Goal: Task Accomplishment & Management: Manage account settings

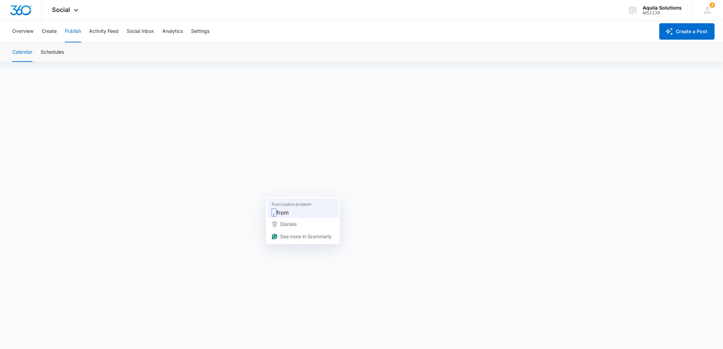
click at [283, 210] on span "from" at bounding box center [283, 213] width 12 height 9
click at [320, 225] on strong "conference" at bounding box center [326, 228] width 31 height 9
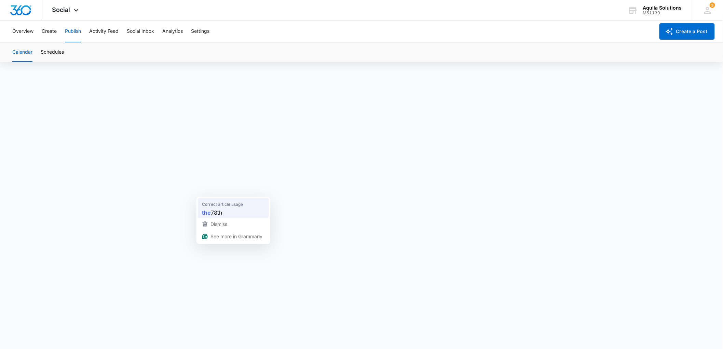
click at [216, 209] on span "78th" at bounding box center [216, 213] width 11 height 9
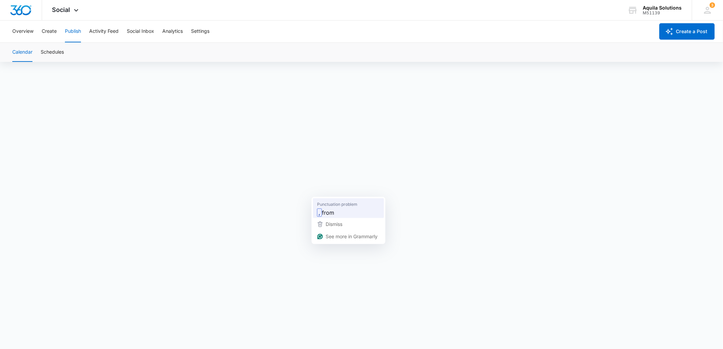
click at [333, 210] on span "from" at bounding box center [328, 213] width 12 height 9
click at [66, 7] on span "Social" at bounding box center [61, 9] width 18 height 7
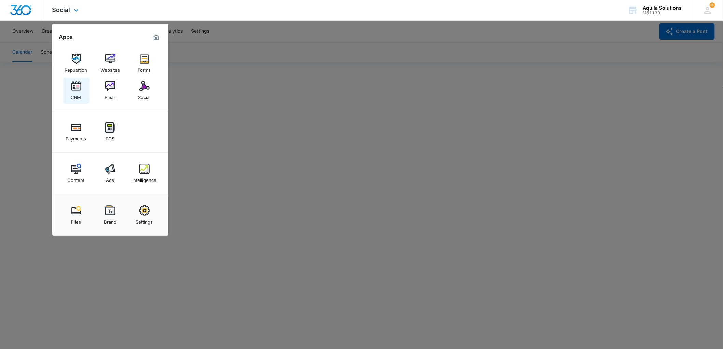
click at [78, 89] on img at bounding box center [76, 86] width 10 height 10
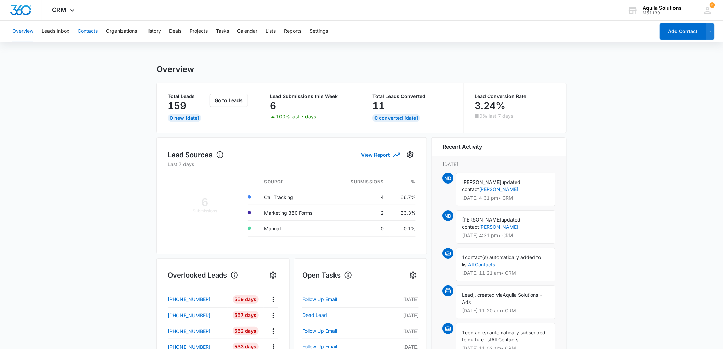
click at [90, 33] on button "Contacts" at bounding box center [88, 32] width 20 height 22
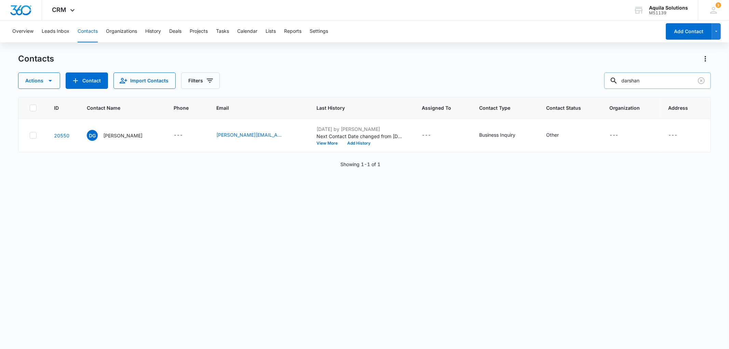
click at [637, 80] on input "darshan" at bounding box center [657, 80] width 107 height 16
type input "barrvara"
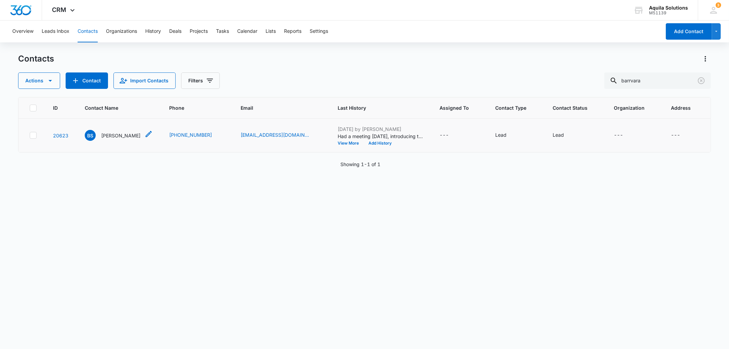
click at [124, 134] on p "[PERSON_NAME]" at bounding box center [120, 135] width 39 height 7
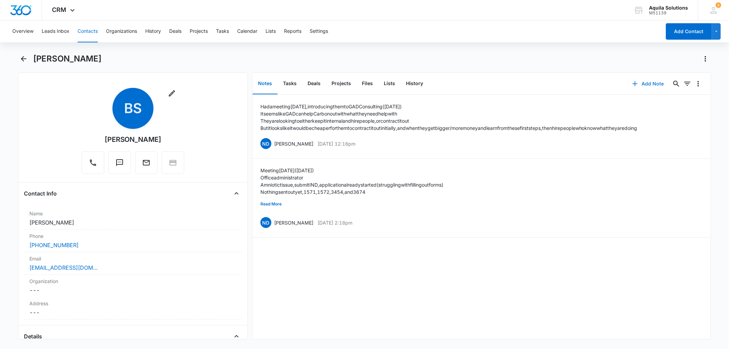
click at [639, 82] on button "Add Note" at bounding box center [648, 84] width 45 height 16
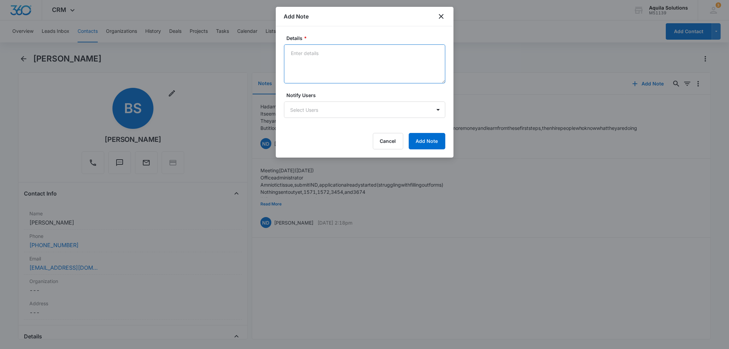
click at [330, 55] on textarea "Details *" at bounding box center [364, 63] width 161 height 39
paste textarea "at the moment, we will no longer be pursuing this service."
click at [426, 64] on textarea "Was supposed to introduce them to Raremoon next week (9/17/25), but the contact…" at bounding box center [364, 63] width 161 height 39
paste textarea "We are hiring internally. However, it is not to say that we won't need services…"
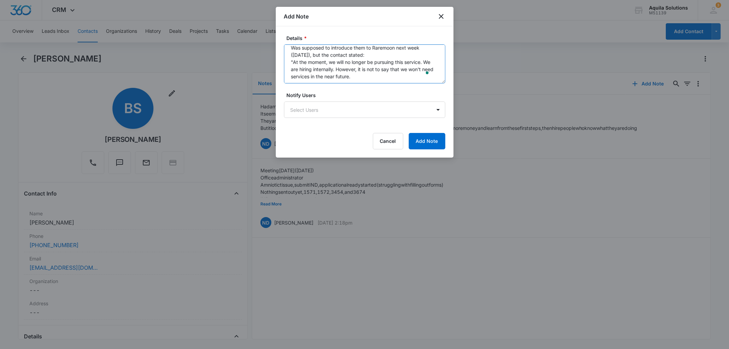
scroll to position [7, 0]
click at [292, 67] on textarea "Was supposed to introduce them to Raremoon next week (9/17/25), but the contact…" at bounding box center [364, 63] width 161 height 39
click at [363, 62] on textarea "Was supposed to introduce them to Raremoon next week (9/17/25), but the contact…" at bounding box center [364, 63] width 161 height 39
click at [382, 74] on textarea "Was supposed to introduce them to Raremoon next week (9/17/25), but the contact…" at bounding box center [364, 63] width 161 height 39
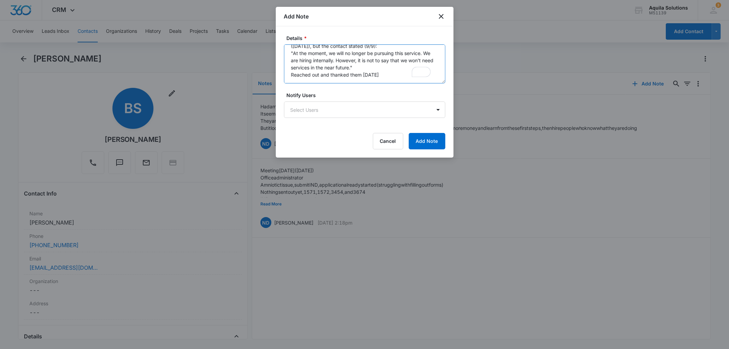
type textarea "Was supposed to introduce them to Raremoon next week (9/17/25), but the contact…"
click at [387, 79] on textarea "Was supposed to introduce them to Raremoon next week (9/17/25), but the contact…" at bounding box center [364, 63] width 161 height 39
click at [438, 137] on button "Add Note" at bounding box center [427, 141] width 37 height 16
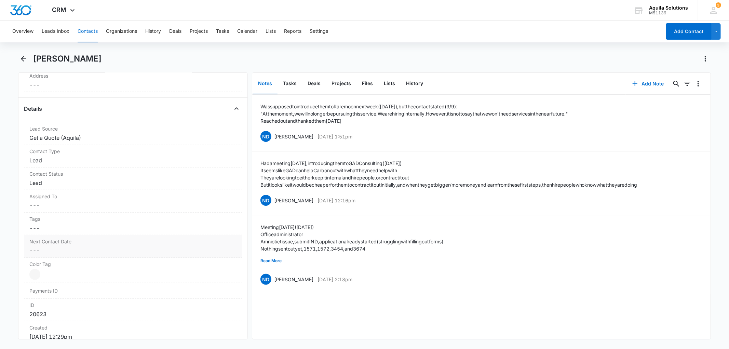
click at [36, 251] on dd "Cancel Save Changes ---" at bounding box center [132, 250] width 207 height 8
click at [61, 262] on input at bounding box center [64, 265] width 50 height 8
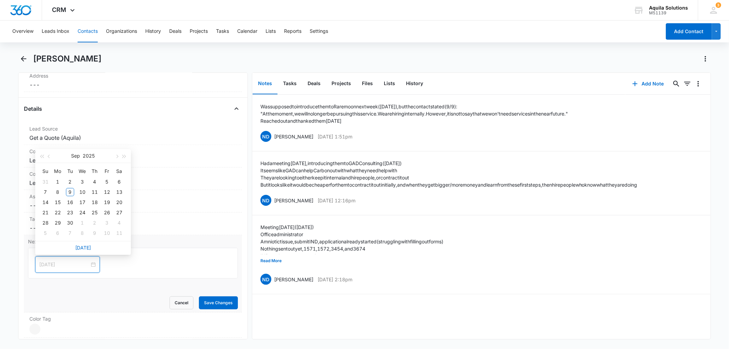
type input "Sep 4, 2025"
click at [116, 157] on span "button" at bounding box center [116, 156] width 3 height 3
type input "Dec 2, 2025"
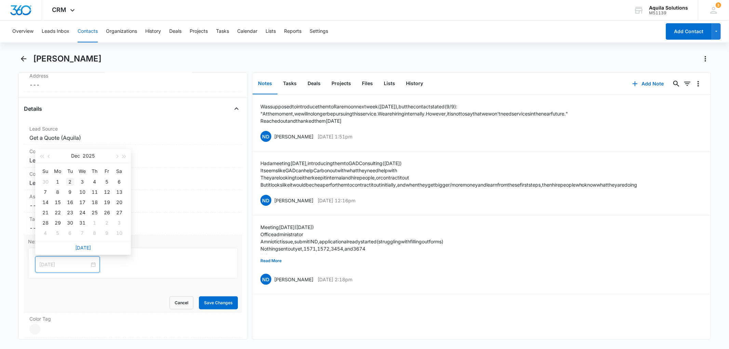
click at [69, 181] on div "2" at bounding box center [70, 182] width 8 height 8
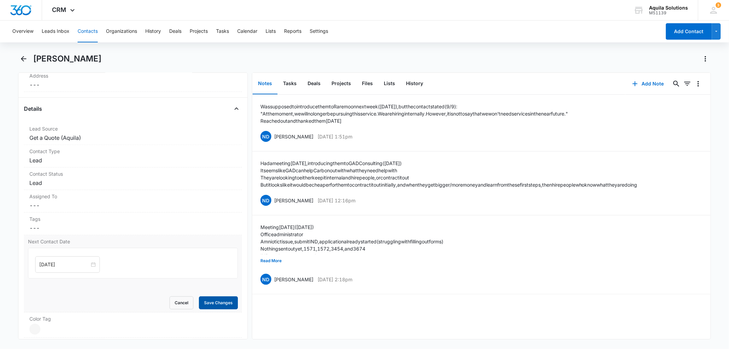
click at [208, 303] on button "Save Changes" at bounding box center [218, 302] width 39 height 13
click at [292, 84] on button "Tasks" at bounding box center [290, 83] width 25 height 21
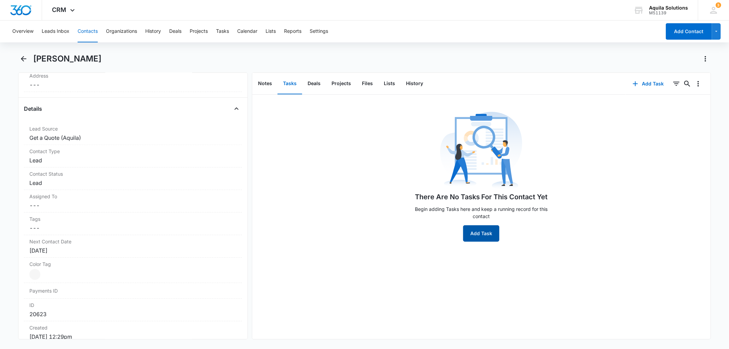
click at [477, 231] on button "Add Task" at bounding box center [481, 233] width 36 height 16
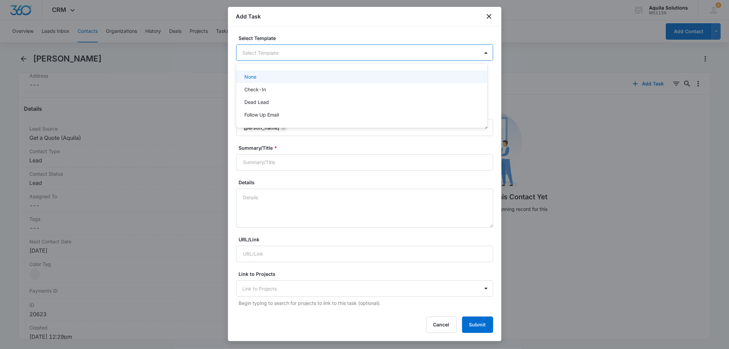
click at [412, 53] on body "CRM Apps Reputation Websites Forms CRM Email Social Payments POS Content Ads In…" at bounding box center [364, 174] width 729 height 349
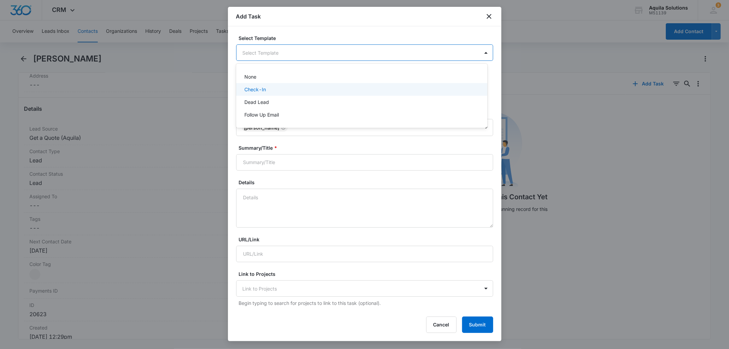
click at [246, 90] on p "Check-In" at bounding box center [255, 89] width 22 height 7
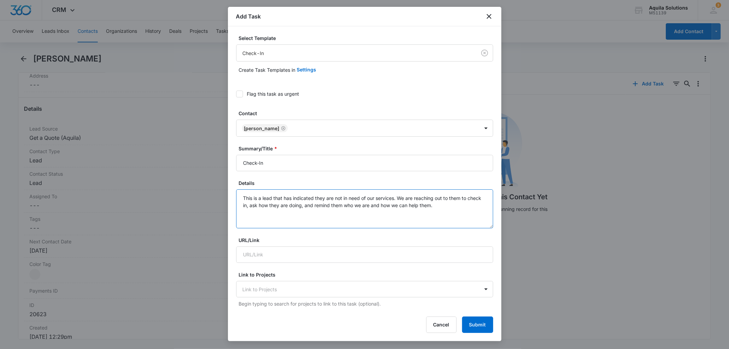
click at [295, 201] on textarea "This is a lead that has indicated they are not in need of our services. We are …" at bounding box center [364, 208] width 257 height 39
click at [343, 197] on textarea "This is a lead that has indicated they are not in need of our services. We are …" at bounding box center [364, 208] width 257 height 39
click at [355, 204] on textarea "This is a lead that has indicated they are not currently in need of our service…" at bounding box center [364, 208] width 257 height 39
click at [334, 207] on textarea "This is a lead that has indicated they are not currently in need of our service…" at bounding box center [364, 208] width 257 height 39
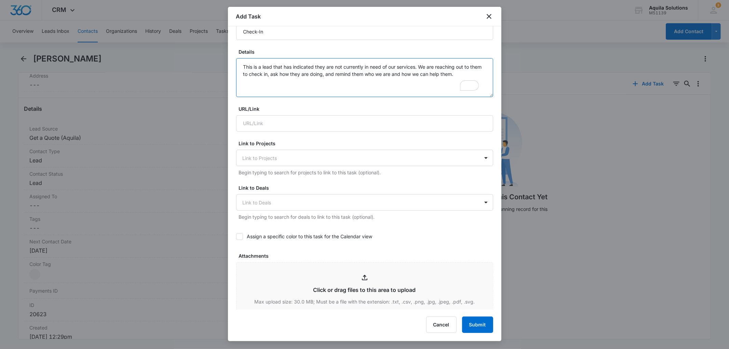
scroll to position [152, 0]
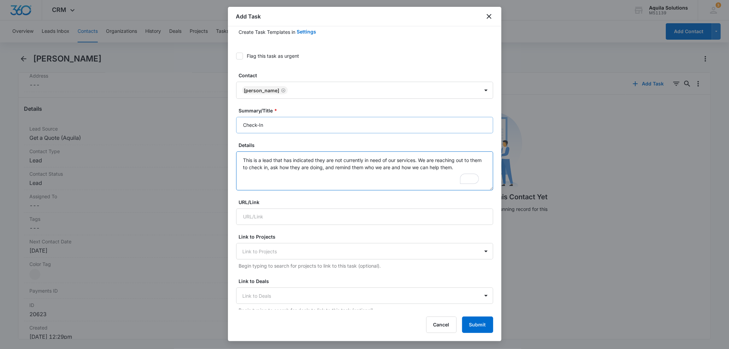
type textarea "This is a lead that has indicated they are not currently in need of our service…"
click at [271, 125] on input "Check-In" at bounding box center [364, 125] width 257 height 16
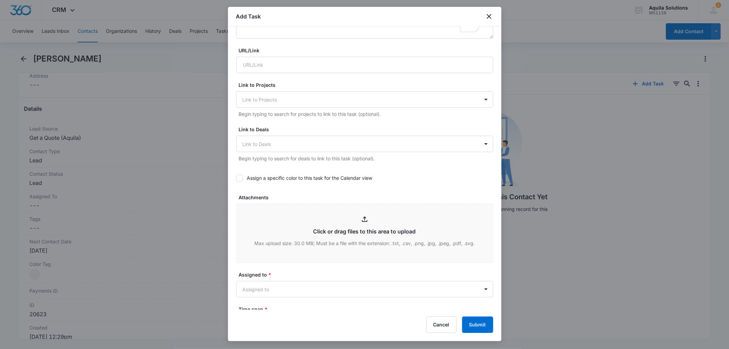
scroll to position [190, 0]
type input "Check-In"
click at [266, 289] on body "CRM Apps Reputation Websites Forms CRM Email Social Payments POS Content Ads In…" at bounding box center [364, 174] width 729 height 349
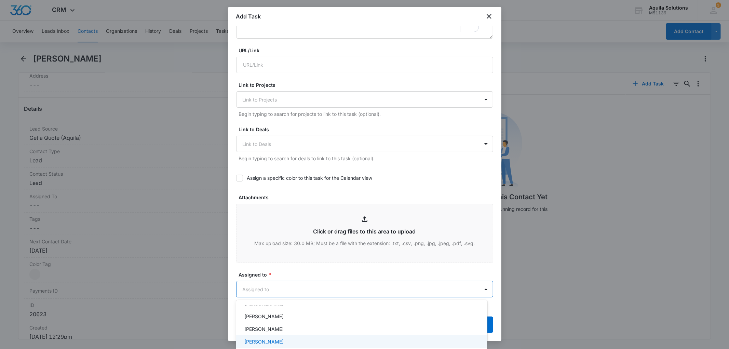
scroll to position [70, 0]
click at [275, 344] on p "[PERSON_NAME]" at bounding box center [263, 344] width 39 height 7
click at [296, 266] on div at bounding box center [364, 174] width 729 height 349
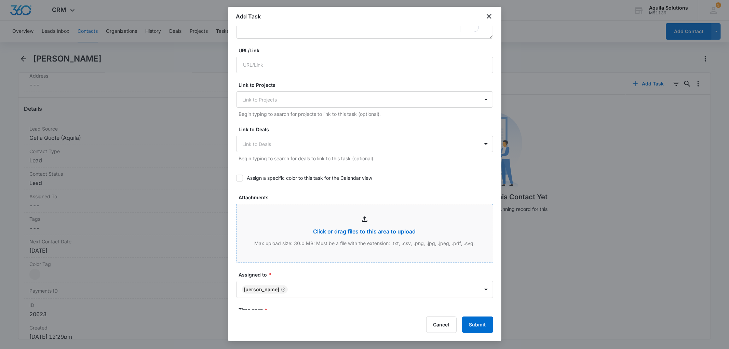
scroll to position [240, 0]
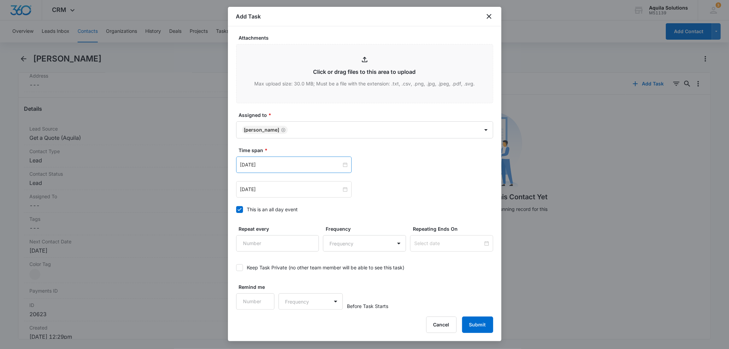
click at [279, 170] on div "[DATE]" at bounding box center [294, 165] width 116 height 16
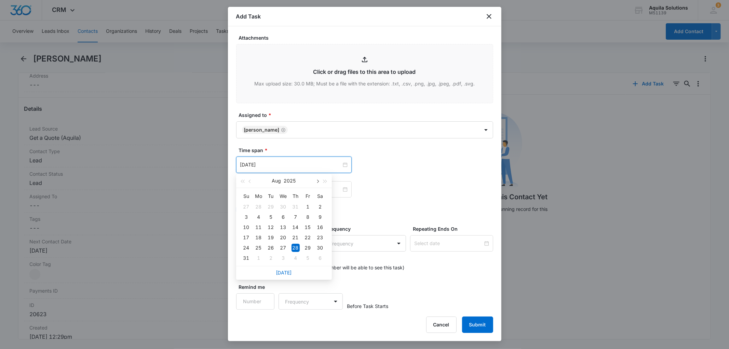
click at [316, 180] on span "button" at bounding box center [317, 181] width 3 height 3
type input "Dec 2, 2025"
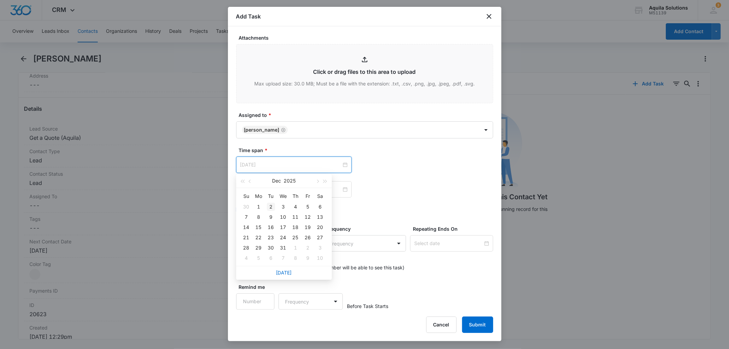
click at [272, 206] on div "2" at bounding box center [271, 207] width 8 height 8
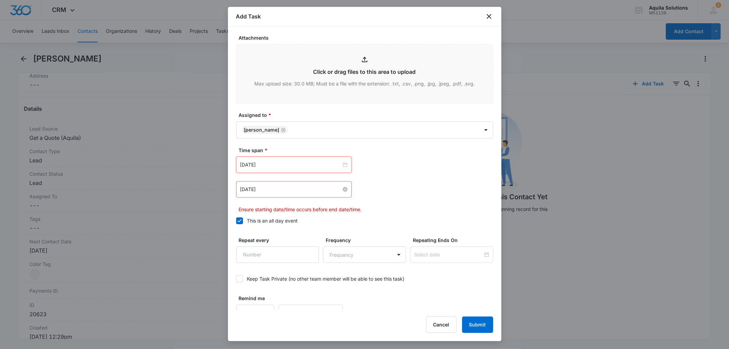
click at [297, 191] on input "[DATE]" at bounding box center [290, 190] width 101 height 8
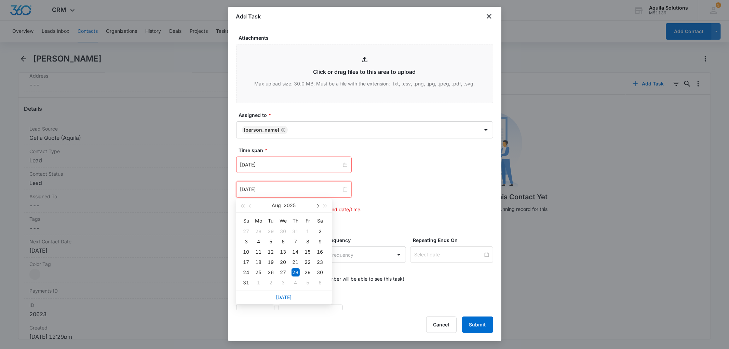
click at [317, 206] on span "button" at bounding box center [317, 205] width 3 height 3
type input "Dec 2, 2025"
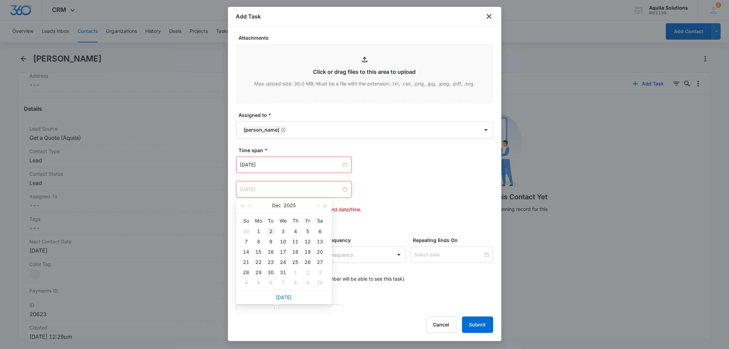
click at [269, 230] on div "2" at bounding box center [271, 231] width 8 height 8
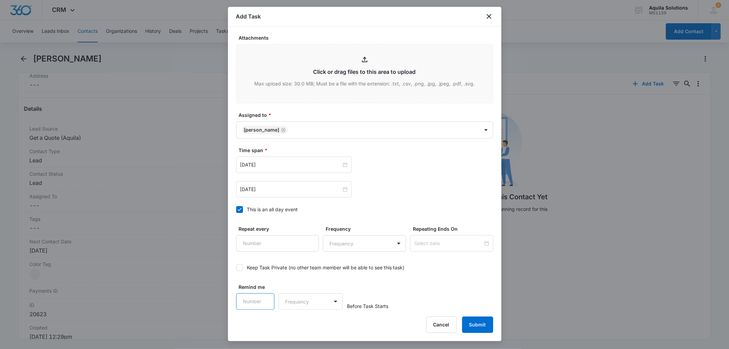
click at [268, 302] on input "Remind me" at bounding box center [255, 301] width 39 height 16
type input "1"
click at [262, 299] on input "1" at bounding box center [255, 301] width 39 height 16
click at [295, 302] on body "CRM Apps Reputation Websites Forms CRM Email Social Payments POS Content Ads In…" at bounding box center [364, 174] width 729 height 349
click at [297, 324] on p "Days" at bounding box center [291, 325] width 11 height 7
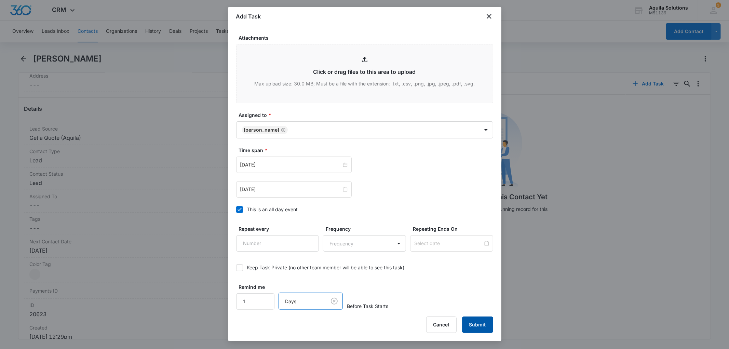
click at [477, 322] on button "Submit" at bounding box center [477, 325] width 31 height 16
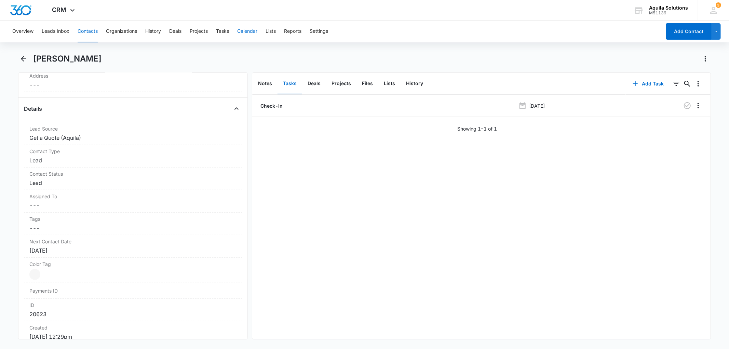
click at [251, 34] on button "Calendar" at bounding box center [247, 32] width 20 height 22
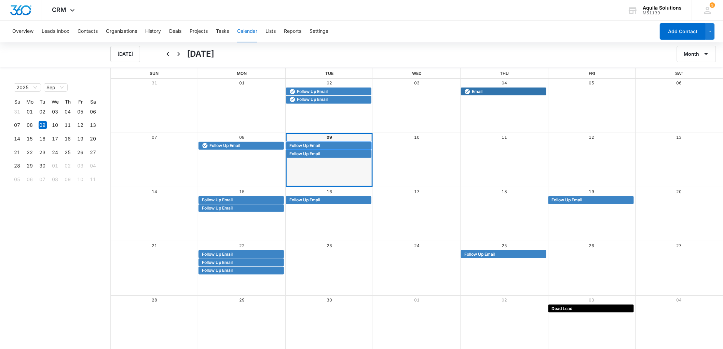
click at [305, 144] on span "Follow Up Email" at bounding box center [305, 146] width 31 height 6
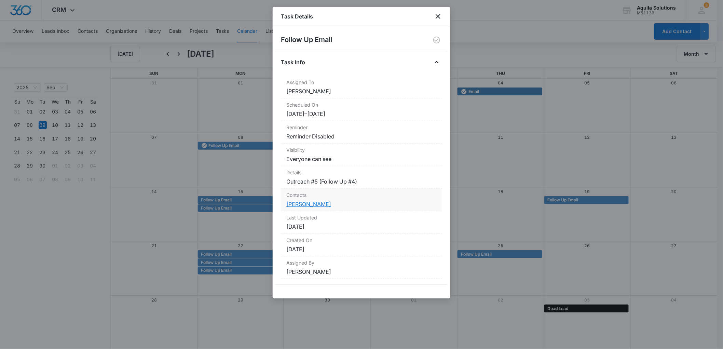
click at [312, 204] on link "Susan Hayashi" at bounding box center [308, 204] width 45 height 7
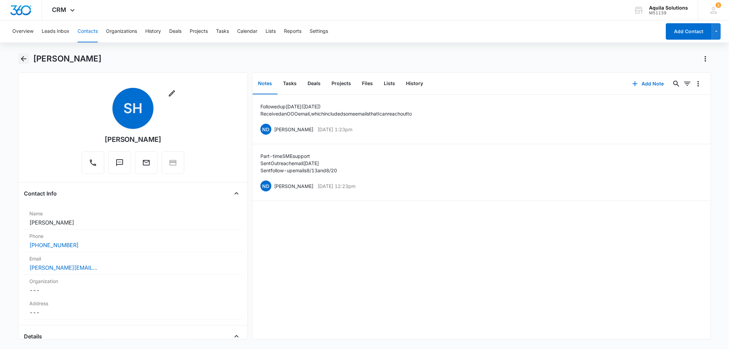
click at [21, 58] on icon "Back" at bounding box center [23, 59] width 8 height 8
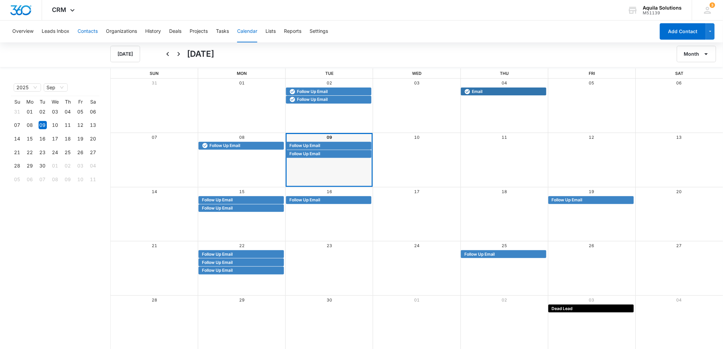
click at [82, 26] on button "Contacts" at bounding box center [88, 32] width 20 height 22
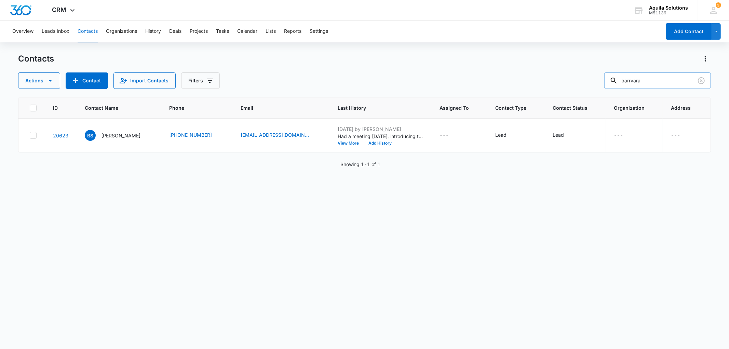
click at [635, 83] on input "barrvara" at bounding box center [657, 80] width 107 height 16
type input "aptive"
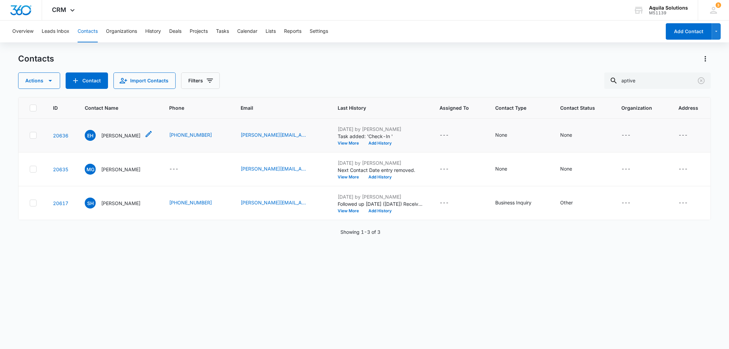
click at [118, 137] on p "Emily Howell" at bounding box center [120, 135] width 39 height 7
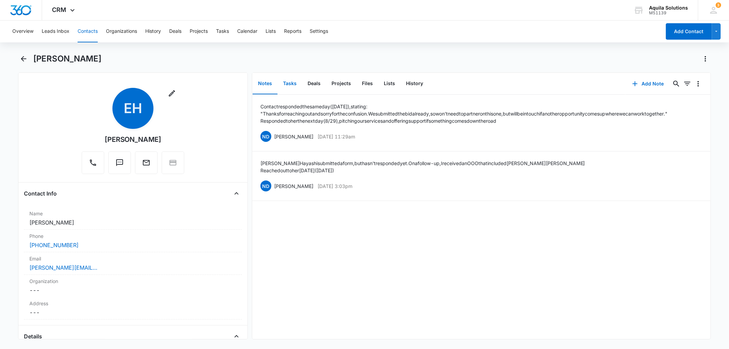
click at [295, 83] on button "Tasks" at bounding box center [290, 83] width 25 height 21
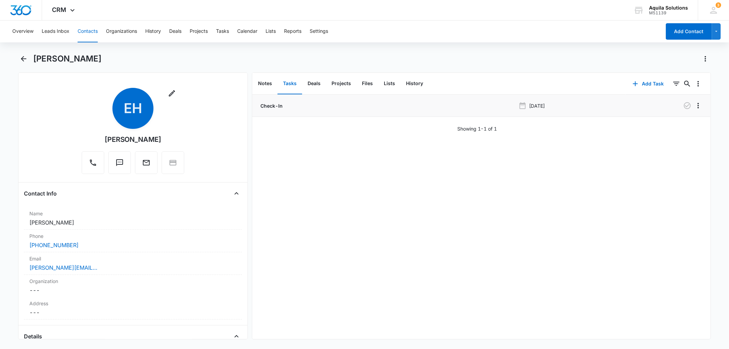
click at [278, 108] on p "Check-In" at bounding box center [271, 105] width 24 height 7
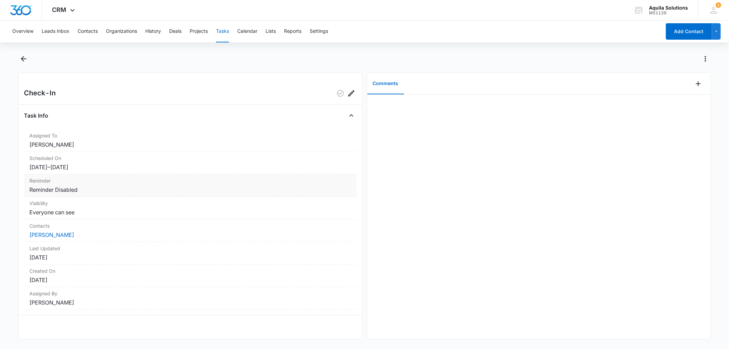
click at [61, 187] on dd "Reminder Disabled" at bounding box center [190, 190] width 322 height 8
click at [348, 94] on icon "Edit" at bounding box center [351, 93] width 8 height 8
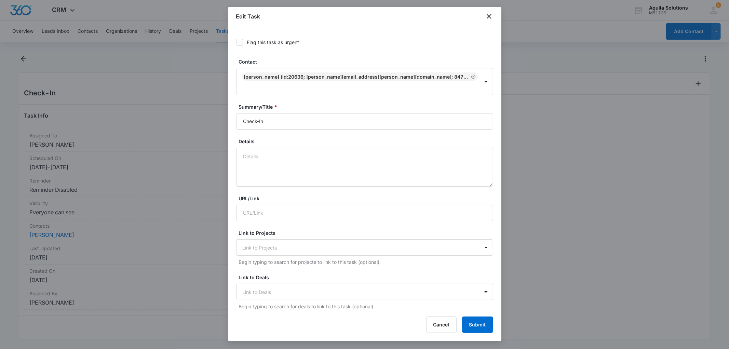
type input "Oct 27, 2025"
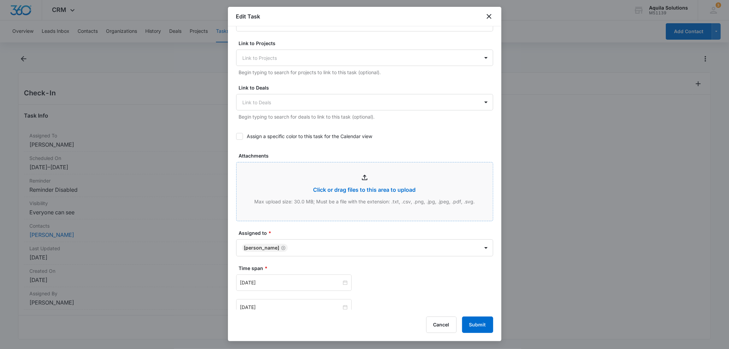
scroll to position [298, 0]
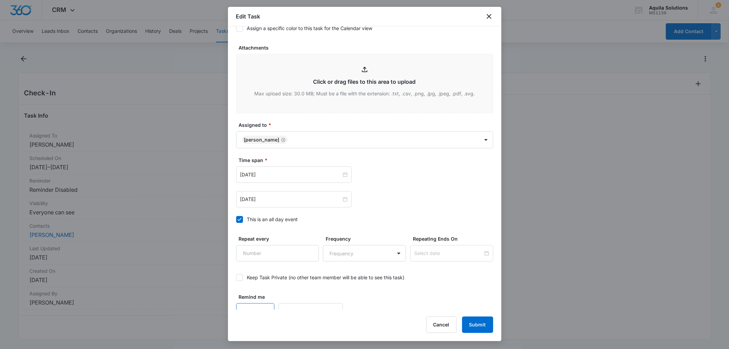
click at [264, 303] on input "Remind me" at bounding box center [255, 311] width 39 height 16
type input "1"
click at [265, 303] on input "1" at bounding box center [255, 311] width 39 height 16
drag, startPoint x: 337, startPoint y: 298, endPoint x: 334, endPoint y: 300, distance: 4.0
click at [337, 298] on body "CRM Apps Reputation Websites Forms CRM Email Social Payments POS Content Ads In…" at bounding box center [364, 174] width 729 height 349
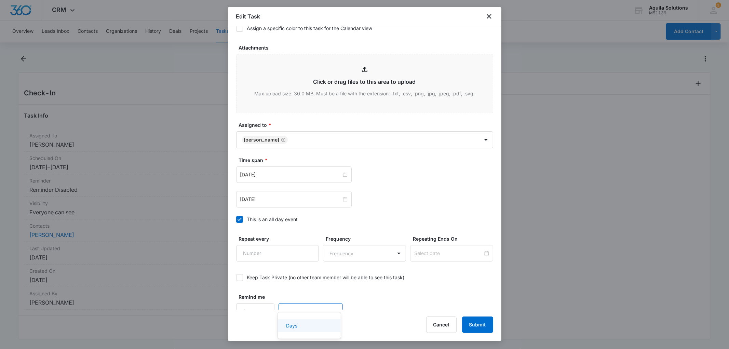
click at [304, 324] on div "Days" at bounding box center [308, 325] width 45 height 7
click at [477, 321] on button "Submit" at bounding box center [477, 325] width 31 height 16
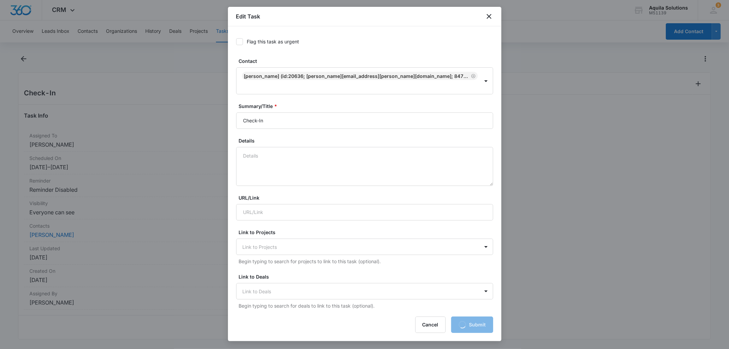
scroll to position [0, 0]
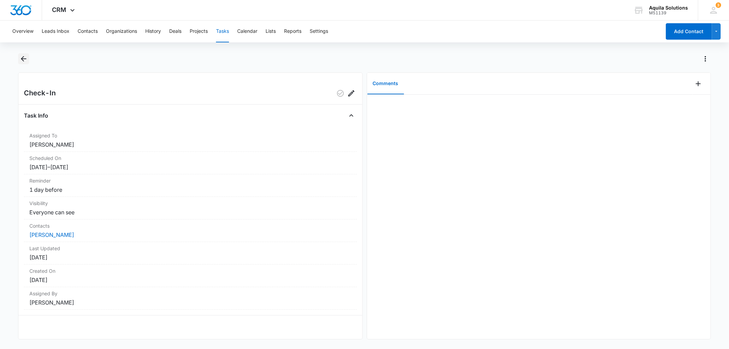
click at [19, 56] on icon "Back" at bounding box center [23, 59] width 8 height 8
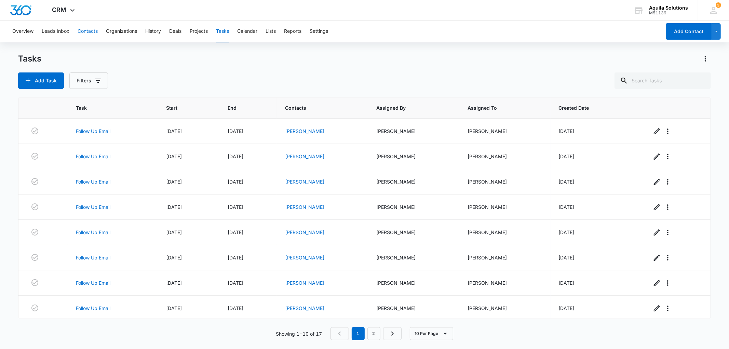
click at [88, 35] on button "Contacts" at bounding box center [88, 32] width 20 height 22
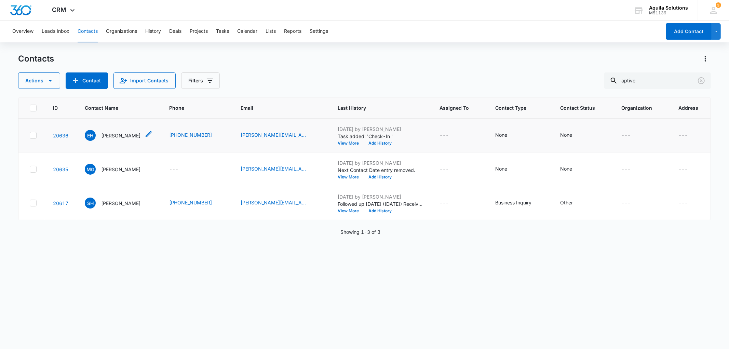
click at [119, 136] on p "Emily Howell" at bounding box center [120, 135] width 39 height 7
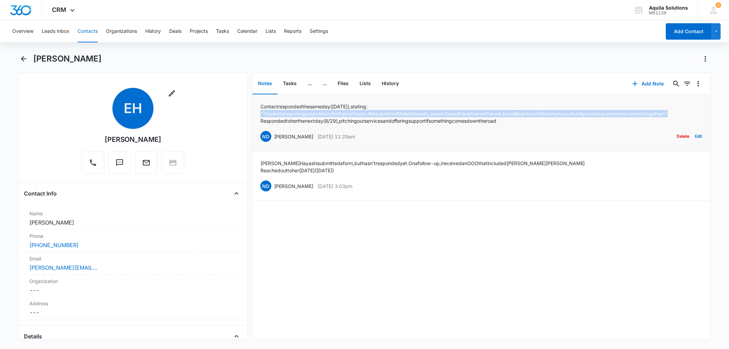
drag, startPoint x: 260, startPoint y: 112, endPoint x: 283, endPoint y: 120, distance: 23.6
click at [283, 117] on p ""Thanks for reaching out and sorry for the confusion. We submitted the bid alre…" at bounding box center [463, 113] width 407 height 7
copy p ""Thanks for reaching out and sorry for the confusion. We submitted the bid alre…"
click at [22, 60] on icon "Back" at bounding box center [23, 59] width 8 height 8
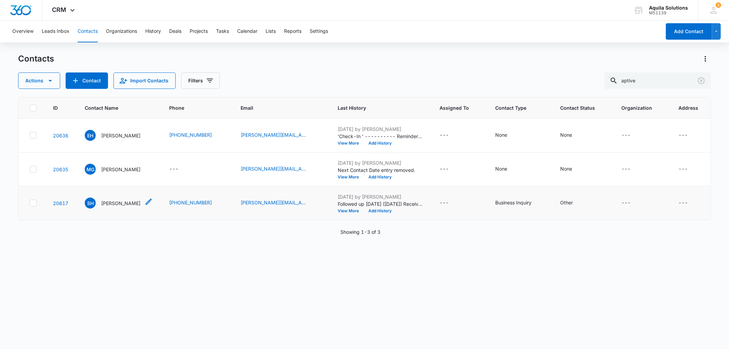
click at [117, 200] on p "Susan Hayashi" at bounding box center [120, 203] width 39 height 7
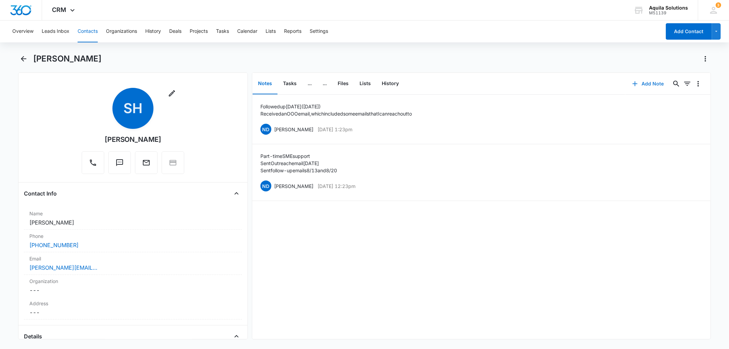
click at [631, 81] on icon "button" at bounding box center [635, 84] width 8 height 8
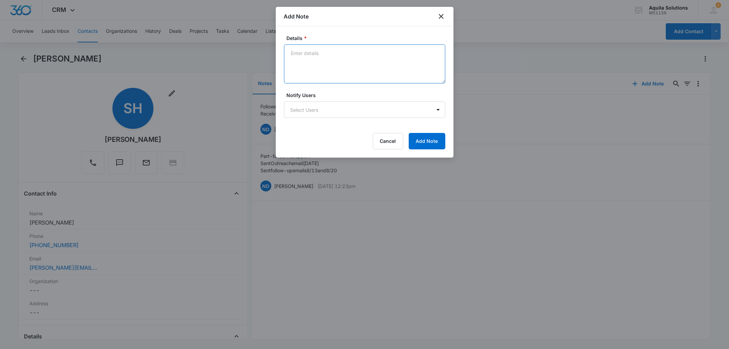
click at [306, 54] on textarea "Details *" at bounding box center [364, 63] width 161 height 39
type textarea "R"
click at [356, 65] on textarea "Emailed a follow-up to find out that the contact no longer works at" at bounding box center [364, 63] width 161 height 39
click at [344, 94] on label "Notify Users" at bounding box center [367, 95] width 161 height 7
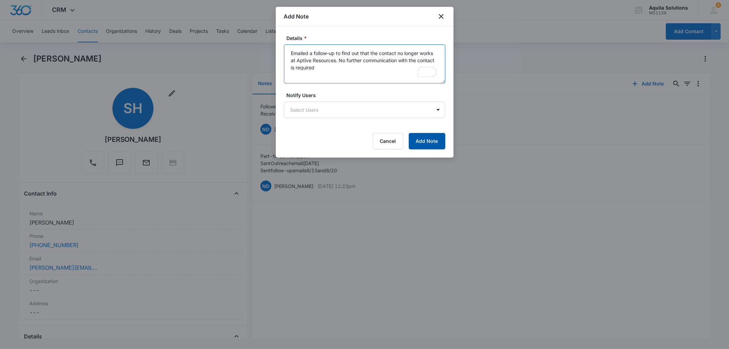
type textarea "Emailed a follow-up to find out that the contact no longer works at Aptive Reso…"
click at [418, 140] on button "Add Note" at bounding box center [427, 141] width 37 height 16
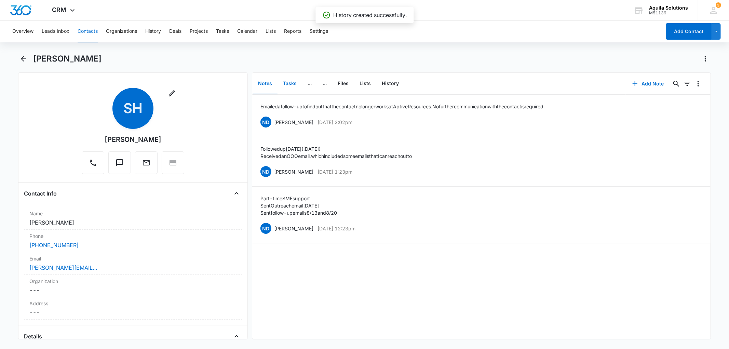
click at [290, 84] on button "Tasks" at bounding box center [290, 83] width 25 height 21
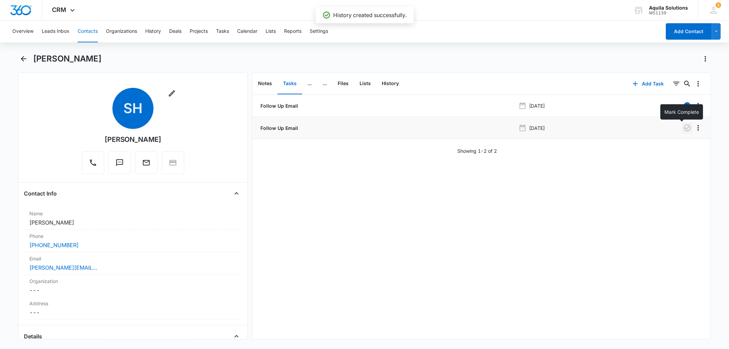
click at [683, 130] on icon "button" at bounding box center [687, 128] width 8 height 8
click at [339, 174] on div "Follow Up Email Aug 28, 2025 Follow Up Email Sep 9, 2025 Showing 1-2 of 2" at bounding box center [481, 217] width 458 height 244
click at [709, 58] on icon "Actions" at bounding box center [705, 59] width 8 height 8
click at [658, 165] on div "Follow Up Email Aug 28, 2025 Follow Up Email Sep 9, 2025 Showing 1-2 of 2" at bounding box center [481, 217] width 458 height 244
click at [264, 80] on button "Notes" at bounding box center [265, 83] width 25 height 21
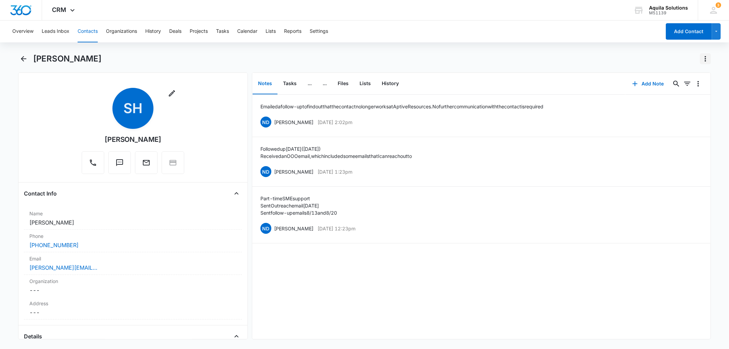
click at [703, 56] on icon "Actions" at bounding box center [705, 59] width 8 height 8
click at [679, 54] on div "Susan Hayashi Make a Copy Export Delete" at bounding box center [372, 58] width 678 height 11
click at [695, 82] on icon "Overflow Menu" at bounding box center [698, 84] width 8 height 8
click at [344, 84] on button "Files" at bounding box center [343, 83] width 22 height 21
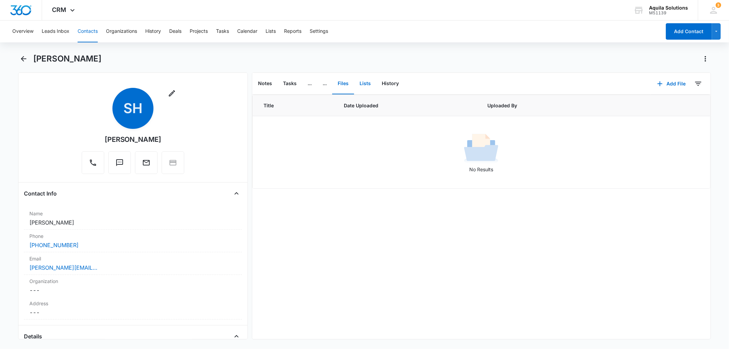
click at [367, 86] on button "Lists" at bounding box center [365, 83] width 22 height 21
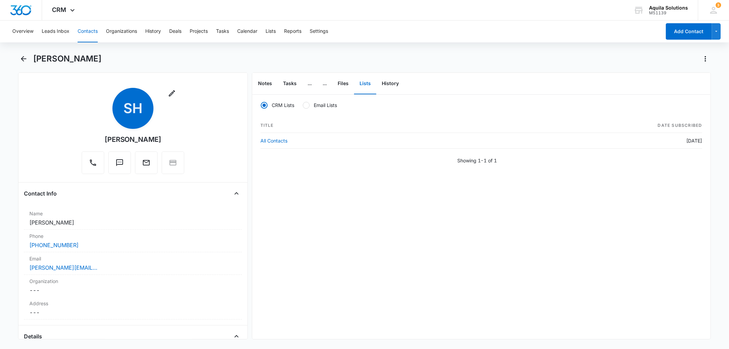
click at [307, 105] on div at bounding box center [306, 105] width 7 height 7
click at [303, 105] on input "Email Lists" at bounding box center [303, 105] width 0 height 0
radio input "false"
radio input "true"
drag, startPoint x: 295, startPoint y: 142, endPoint x: 281, endPoint y: 152, distance: 17.2
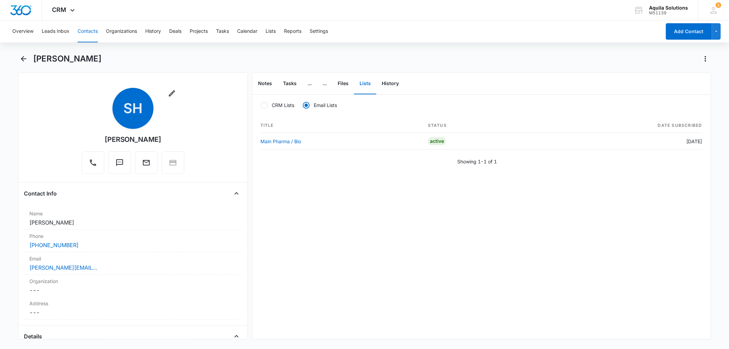
click at [281, 152] on div "Title Status Date Subscribed Main Pharma / Bio Active Aug 3, 2025 Showing 1-1 o…" at bounding box center [481, 141] width 442 height 47
click at [281, 142] on link "Main Pharma / Bio" at bounding box center [280, 141] width 41 height 6
click at [19, 59] on icon "Back" at bounding box center [23, 59] width 8 height 8
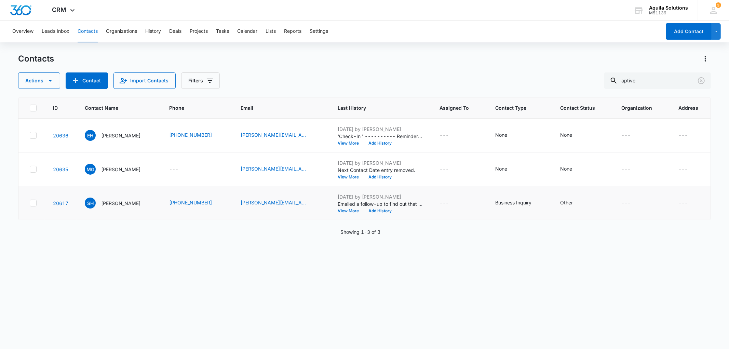
click at [33, 204] on icon at bounding box center [33, 203] width 6 height 6
click at [30, 203] on input "checkbox" at bounding box center [29, 203] width 0 height 0
click at [48, 83] on icon "button" at bounding box center [50, 81] width 8 height 8
click at [57, 124] on div "Assign Type" at bounding box center [52, 123] width 50 height 5
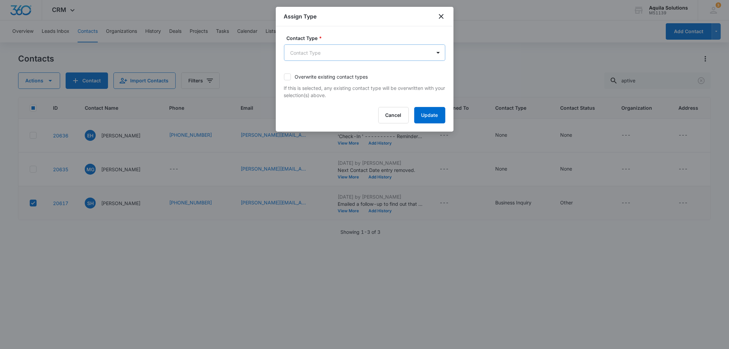
click at [349, 55] on body "CRM Apps Reputation Websites Forms CRM Email Social Payments POS Content Ads In…" at bounding box center [364, 174] width 729 height 349
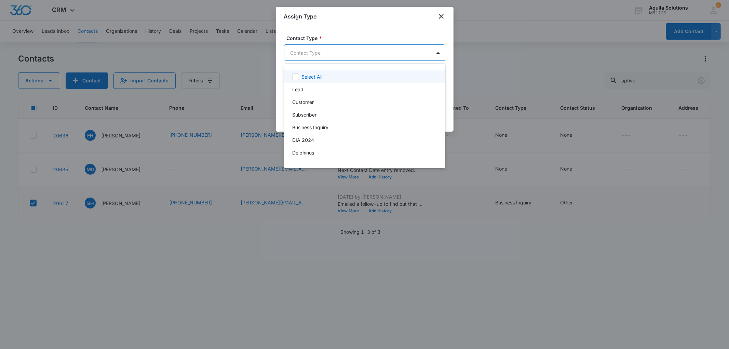
click at [349, 55] on div at bounding box center [364, 174] width 729 height 349
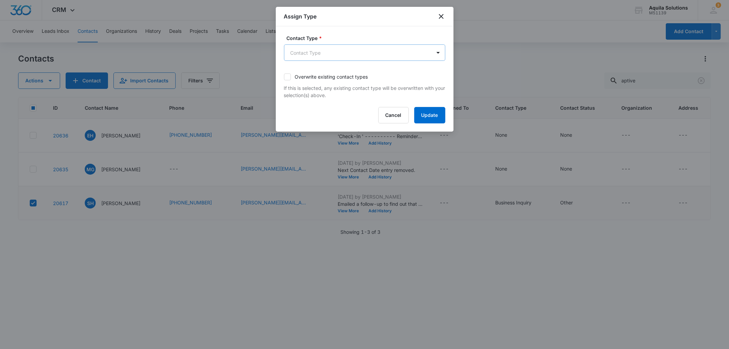
click at [349, 57] on body "CRM Apps Reputation Websites Forms CRM Email Social Payments POS Content Ads In…" at bounding box center [364, 174] width 729 height 349
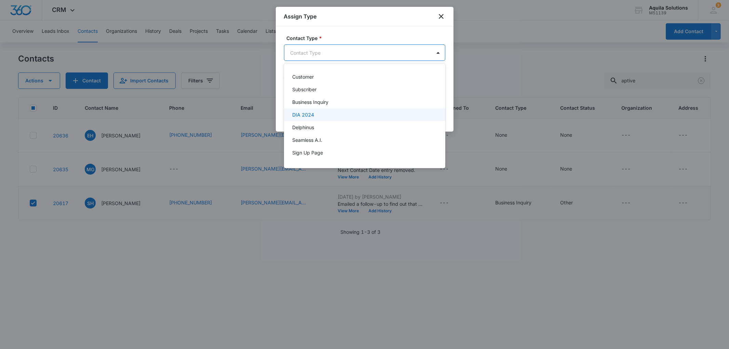
scroll to position [60, 0]
click at [442, 17] on div at bounding box center [364, 174] width 729 height 349
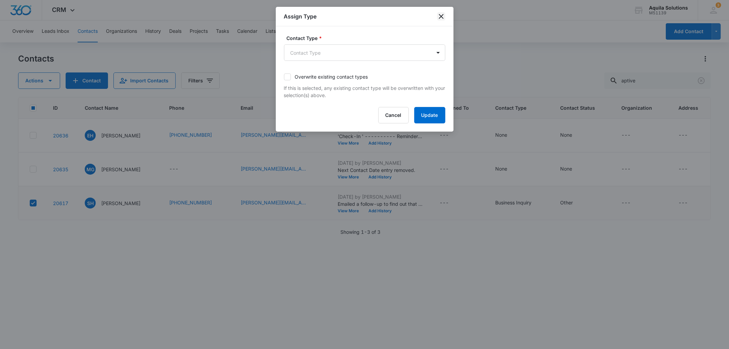
click at [442, 17] on icon "close" at bounding box center [441, 16] width 5 height 5
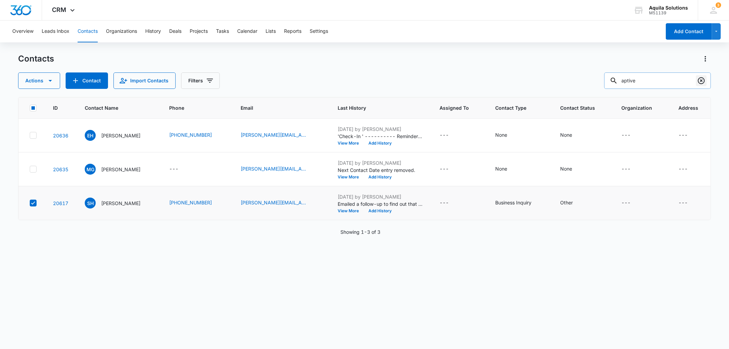
click at [701, 81] on icon "Clear" at bounding box center [701, 81] width 8 height 8
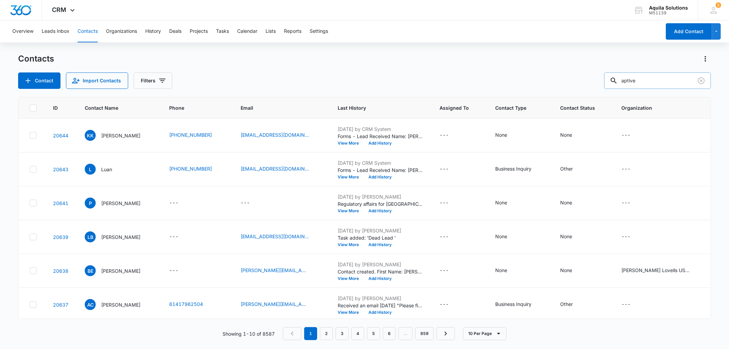
type input "aptive"
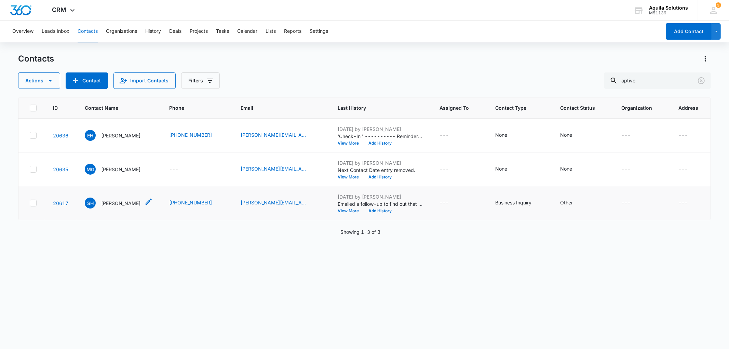
click at [120, 202] on p "Susan Hayashi" at bounding box center [120, 203] width 39 height 7
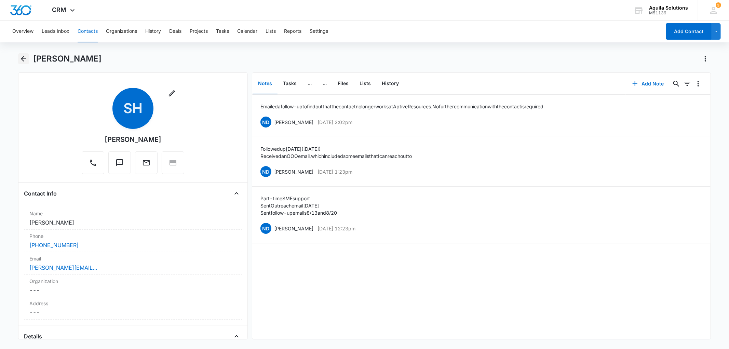
click at [19, 57] on icon "Back" at bounding box center [23, 59] width 8 height 8
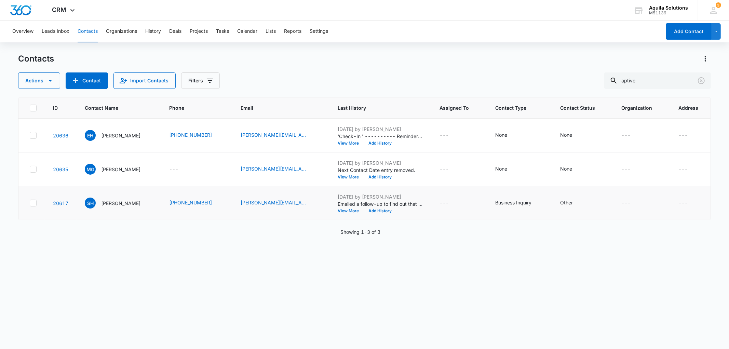
click at [31, 207] on td at bounding box center [31, 203] width 26 height 34
click at [33, 206] on icon at bounding box center [33, 203] width 6 height 6
click at [30, 203] on input "checkbox" at bounding box center [29, 203] width 0 height 0
click at [706, 56] on icon "Actions" at bounding box center [705, 58] width 1 height 5
click at [25, 80] on button "Actions" at bounding box center [39, 80] width 42 height 16
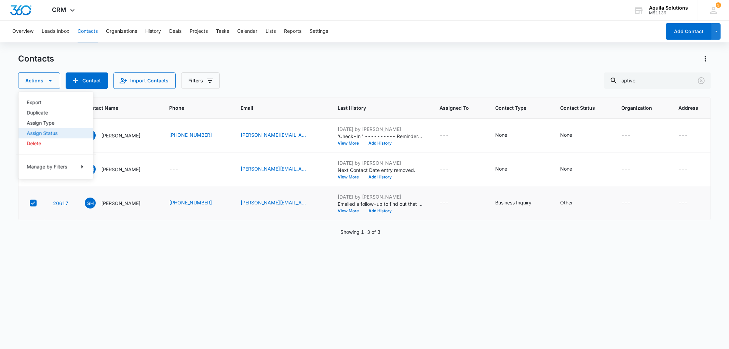
click at [51, 134] on div "Assign Status" at bounding box center [52, 133] width 50 height 5
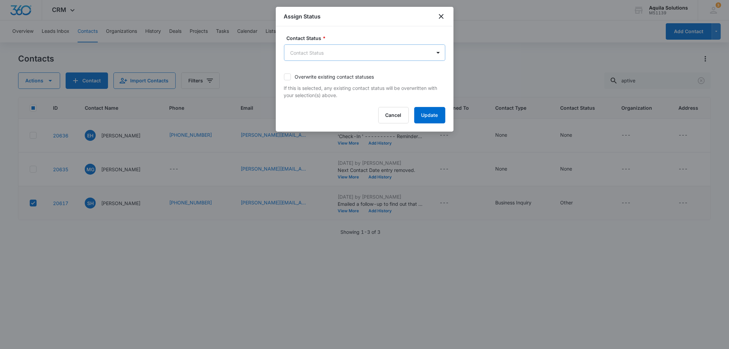
click at [378, 58] on body "CRM Apps Reputation Websites Forms CRM Email Social Payments POS Content Ads In…" at bounding box center [364, 174] width 729 height 349
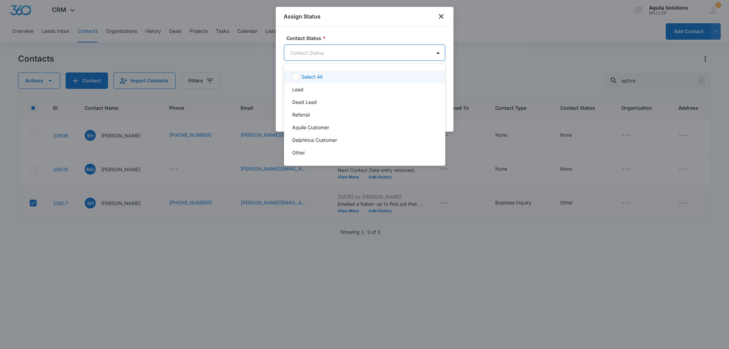
click at [378, 58] on div at bounding box center [364, 174] width 729 height 349
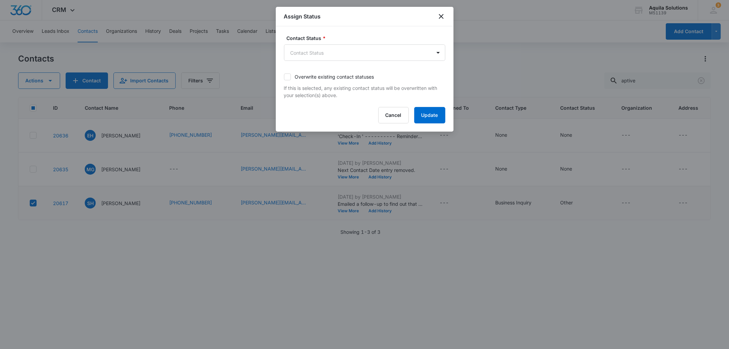
click at [378, 58] on body "CRM Apps Reputation Websites Forms CRM Email Social Payments POS Content Ads In…" at bounding box center [364, 174] width 729 height 349
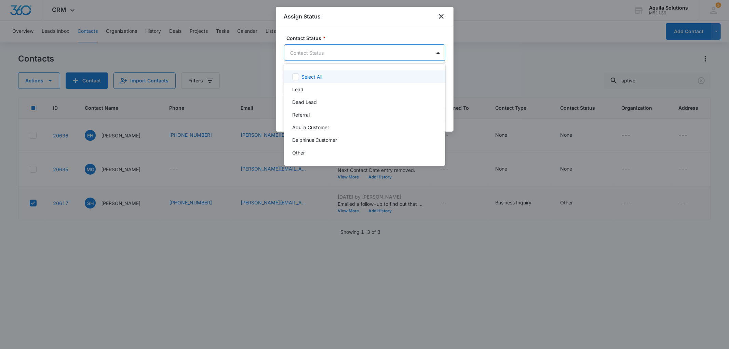
click at [330, 35] on div at bounding box center [364, 174] width 729 height 349
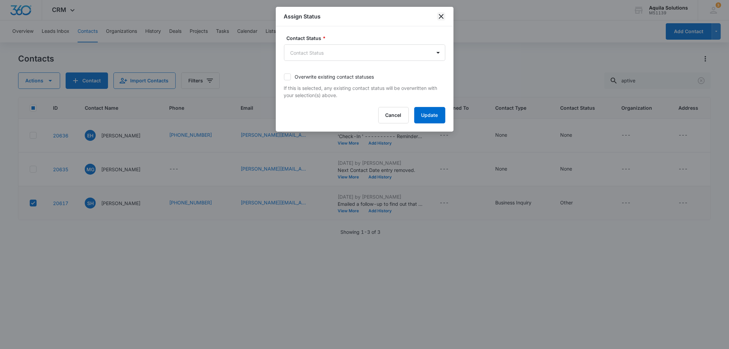
click at [440, 16] on icon "close" at bounding box center [441, 16] width 5 height 5
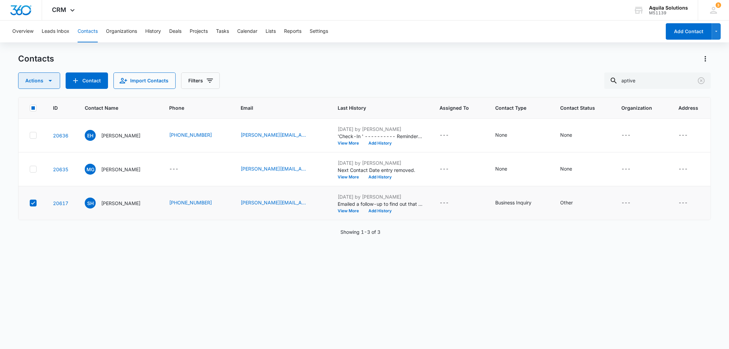
click at [50, 85] on button "Actions" at bounding box center [39, 80] width 42 height 16
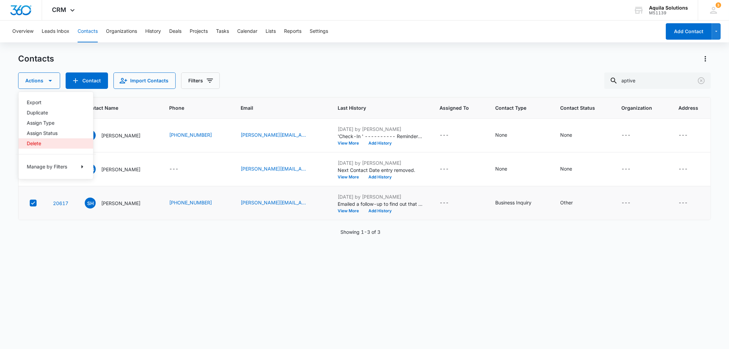
click at [45, 147] on button "Delete" at bounding box center [55, 143] width 75 height 10
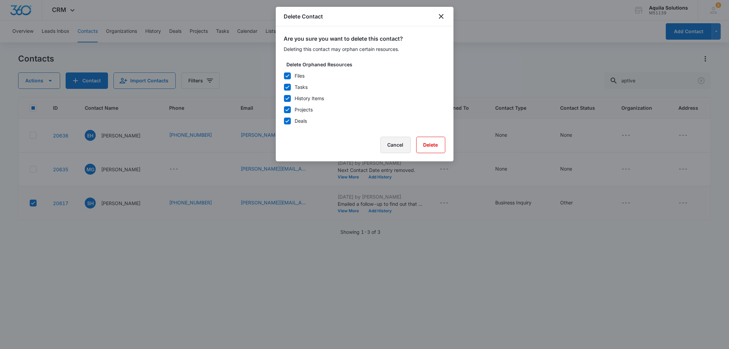
click at [401, 149] on button "Cancel" at bounding box center [395, 145] width 30 height 16
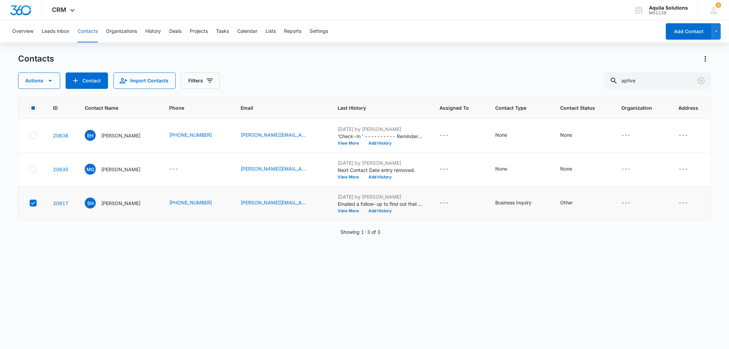
click at [35, 203] on icon at bounding box center [33, 203] width 6 height 6
click at [30, 203] on input "checkbox" at bounding box center [29, 203] width 0 height 0
click at [196, 263] on div "ID Contact Name Phone Email Last History Assigned To Contact Type Contact Statu…" at bounding box center [364, 218] width 693 height 243
click at [58, 11] on span "CRM" at bounding box center [59, 9] width 14 height 7
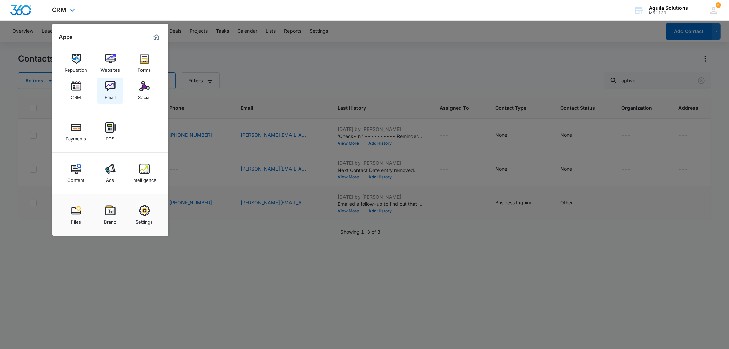
click at [110, 84] on img at bounding box center [110, 86] width 10 height 10
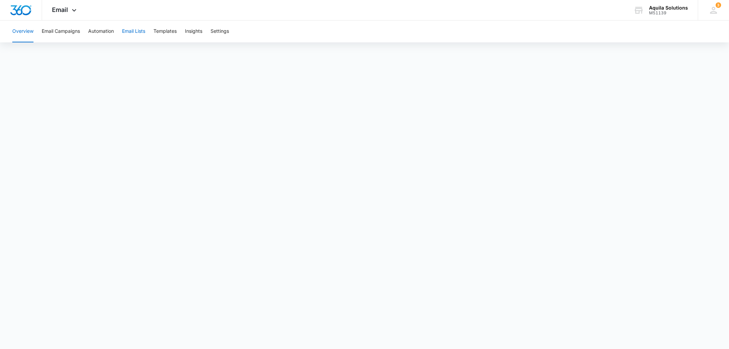
click at [128, 35] on button "Email Lists" at bounding box center [133, 32] width 23 height 22
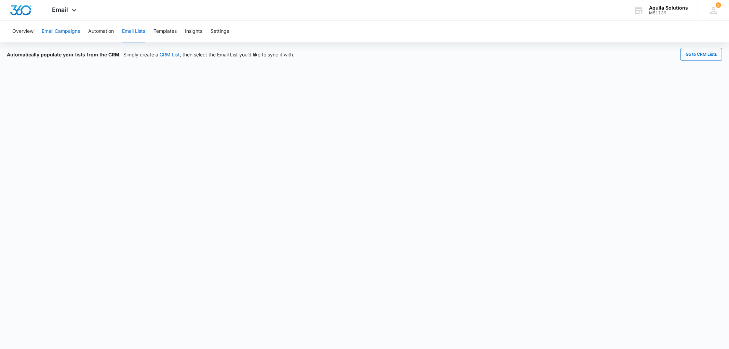
click at [50, 34] on button "Email Campaigns" at bounding box center [61, 32] width 38 height 22
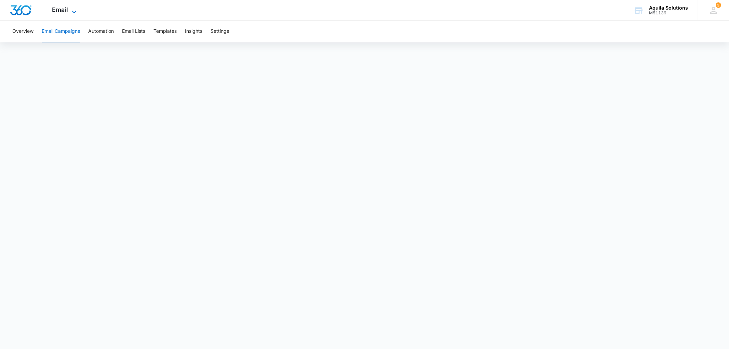
click at [66, 8] on span "Email" at bounding box center [60, 9] width 16 height 7
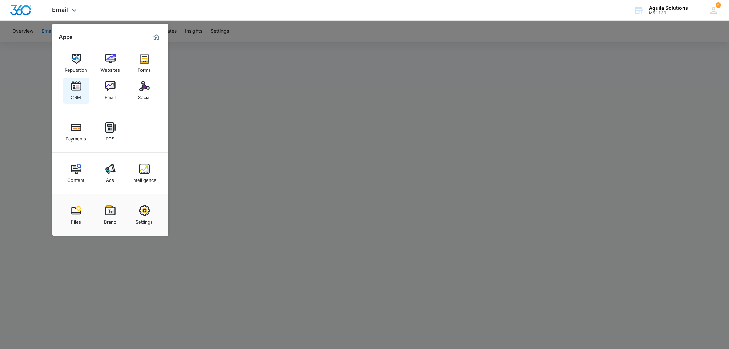
click at [76, 87] on img at bounding box center [76, 86] width 10 height 10
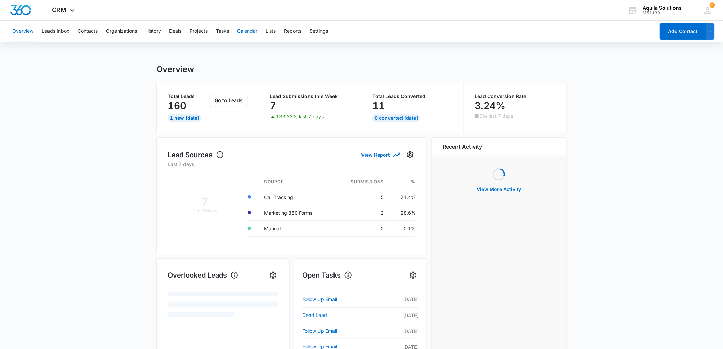
click at [245, 33] on button "Calendar" at bounding box center [247, 32] width 20 height 22
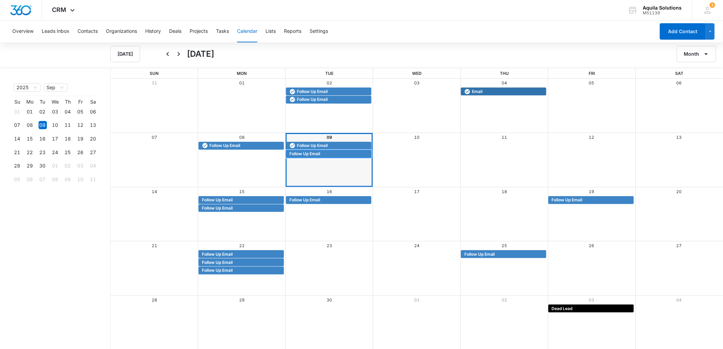
click at [300, 152] on span "Follow Up Email" at bounding box center [305, 154] width 31 height 6
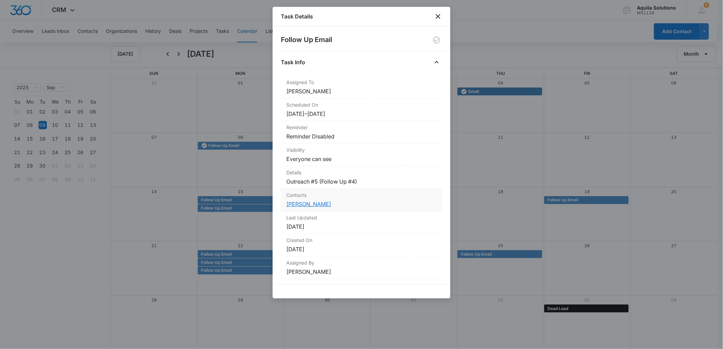
click at [306, 203] on link "[PERSON_NAME]" at bounding box center [308, 204] width 45 height 7
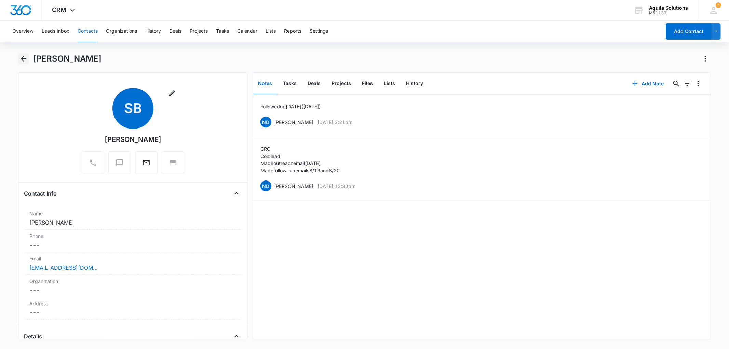
click at [26, 57] on icon "Back" at bounding box center [23, 59] width 8 height 8
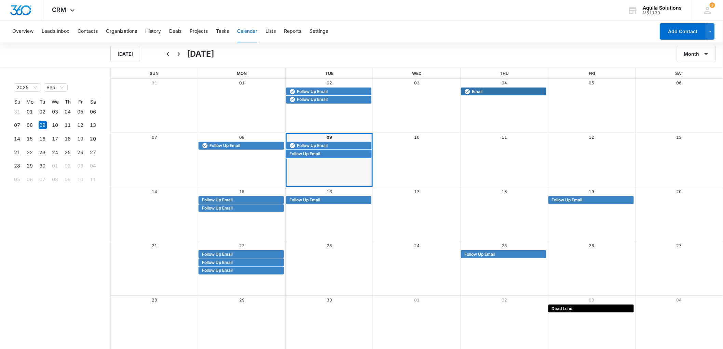
click at [301, 154] on span "Follow Up Email" at bounding box center [305, 154] width 31 height 6
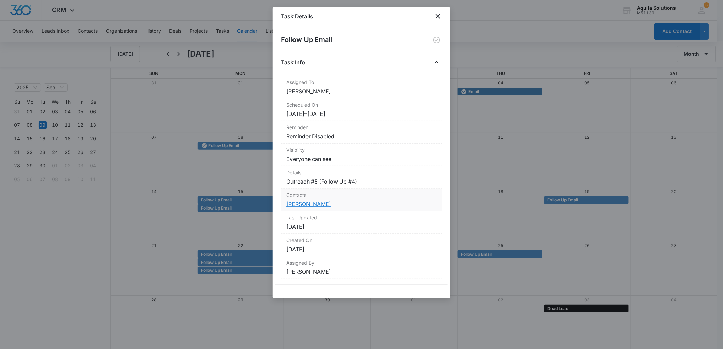
click at [293, 204] on link "[PERSON_NAME]" at bounding box center [308, 204] width 45 height 7
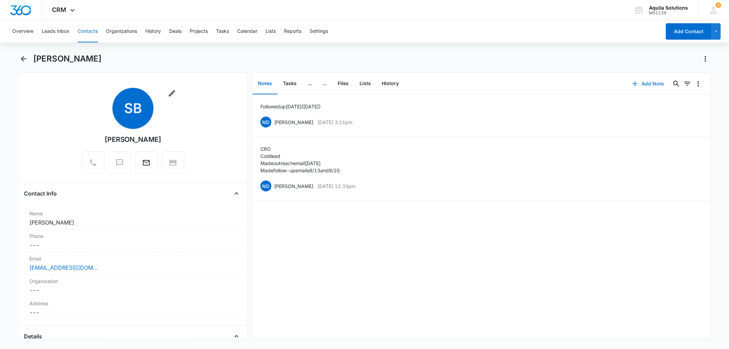
click at [637, 83] on button "Add Note" at bounding box center [648, 84] width 45 height 16
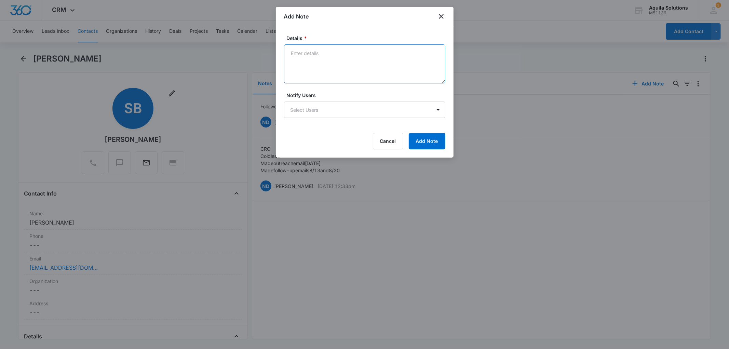
click at [310, 50] on textarea "Details *" at bounding box center [364, 63] width 161 height 39
type textarea "Followed up today (9/9/25)"
click at [419, 142] on button "Add Note" at bounding box center [427, 141] width 37 height 16
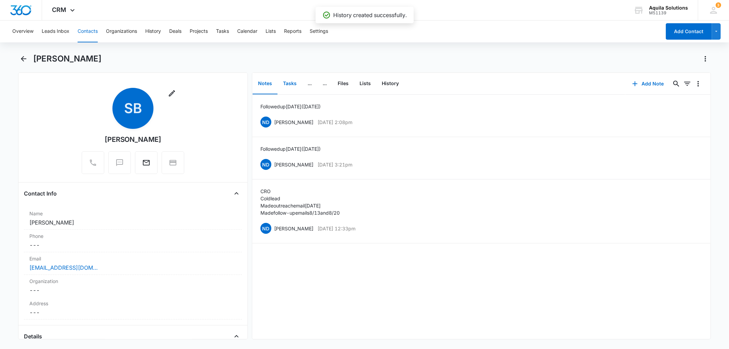
click at [286, 80] on button "Tasks" at bounding box center [290, 83] width 25 height 21
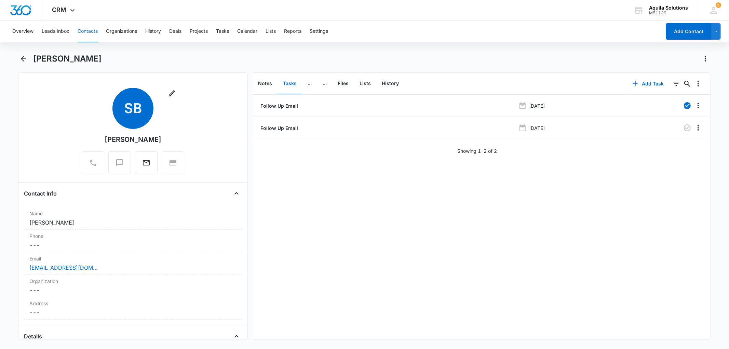
click at [8, 116] on main "Sue Bhadare Remove SB Sue Bhadare Contact Info Name Cancel Save Changes Sue Bha…" at bounding box center [364, 200] width 729 height 294
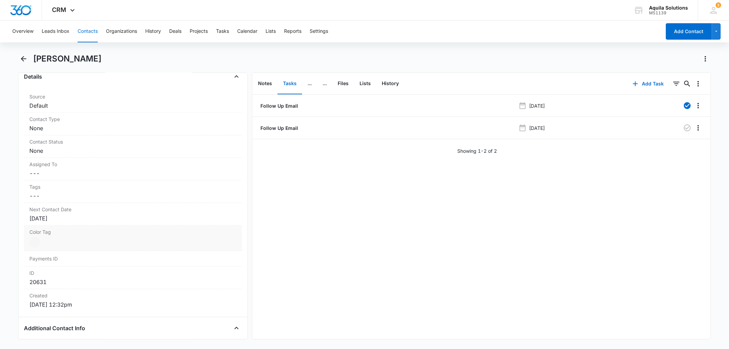
scroll to position [266, 0]
click at [50, 214] on div "[DATE]" at bounding box center [132, 213] width 207 height 8
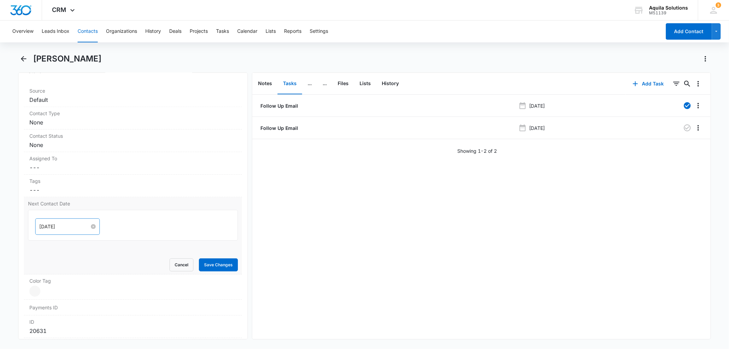
click at [66, 227] on input "[DATE]" at bounding box center [64, 227] width 50 height 8
type input "[DATE]"
click at [58, 299] on div "22" at bounding box center [58, 299] width 8 height 8
click at [206, 267] on button "Save Changes" at bounding box center [218, 264] width 39 height 13
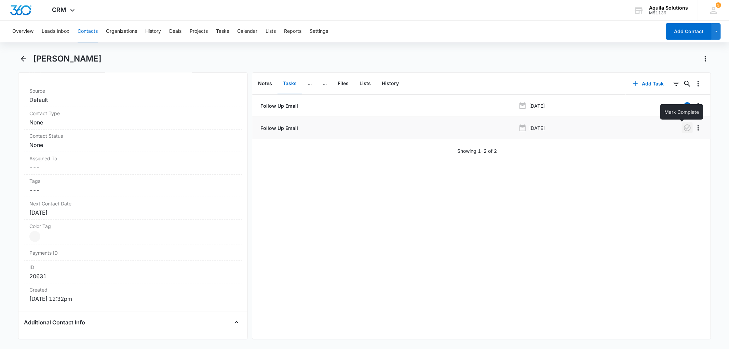
click at [683, 126] on icon "button" at bounding box center [687, 128] width 8 height 8
click at [631, 83] on icon "button" at bounding box center [635, 84] width 8 height 8
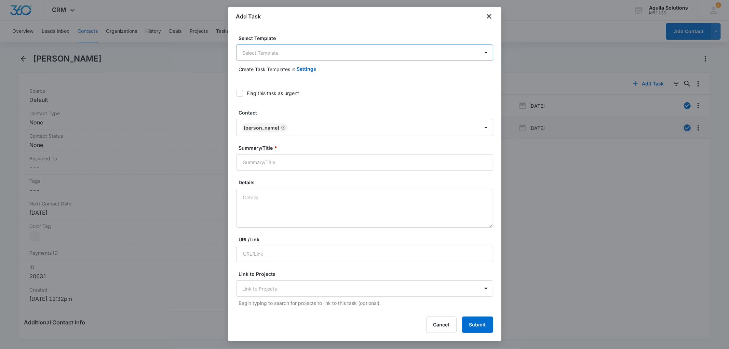
click at [291, 52] on body "CRM Apps Reputation Websites Forms CRM Email Social Payments POS Content Ads In…" at bounding box center [364, 174] width 729 height 349
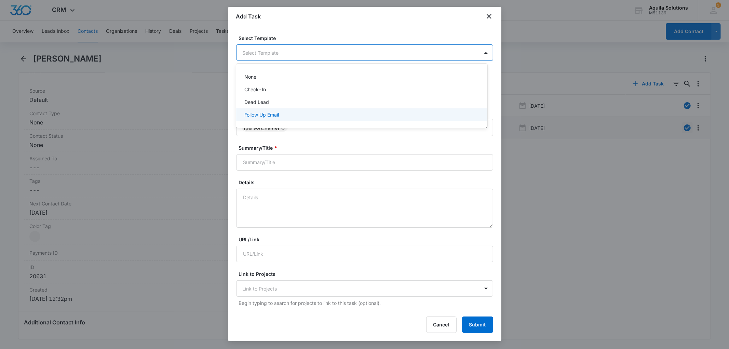
click at [271, 111] on p "Follow Up Email" at bounding box center [261, 114] width 35 height 7
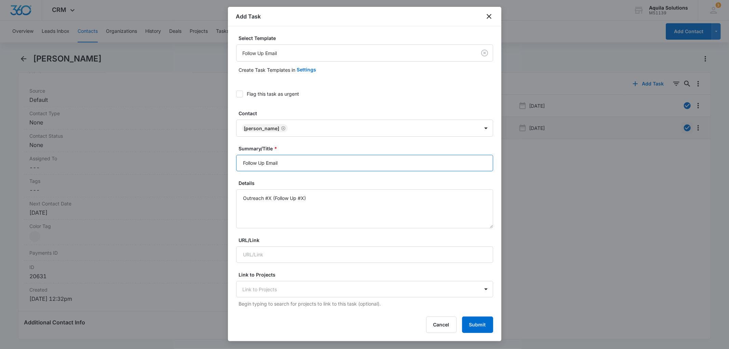
click at [289, 163] on input "Follow Up Email" at bounding box center [364, 163] width 257 height 16
type input "Follow Up Email"
click at [271, 199] on textarea "Outreach #X (Follow Up #X)" at bounding box center [364, 208] width 257 height 39
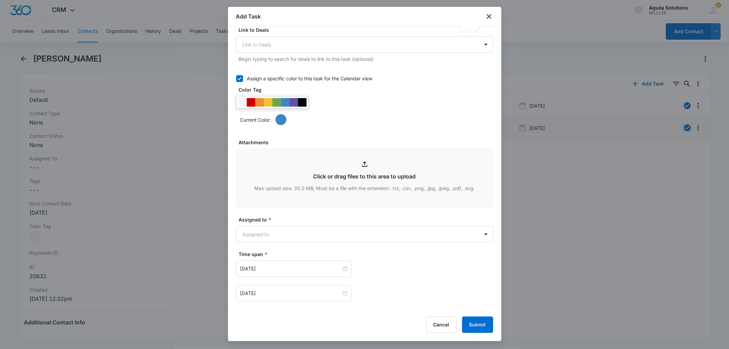
scroll to position [388, 0]
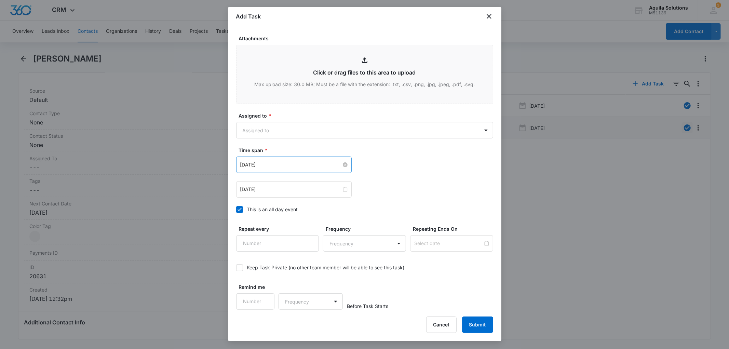
type textarea "Outreach #6 (Follow Up #5)"
click at [267, 165] on input "Aug 14, 2025" at bounding box center [290, 165] width 101 height 8
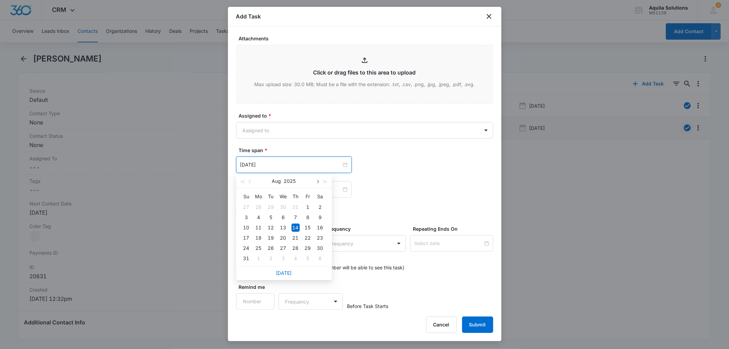
click at [315, 183] on button "button" at bounding box center [318, 181] width 8 height 14
click at [251, 180] on span "button" at bounding box center [250, 181] width 3 height 3
type input "[DATE]"
click at [259, 236] on div "22" at bounding box center [259, 238] width 8 height 8
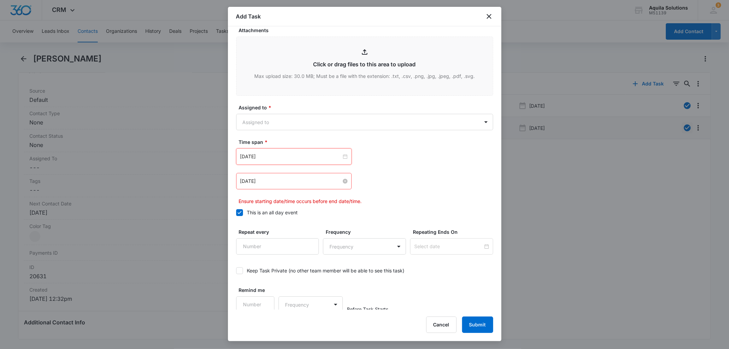
click at [284, 185] on input "Aug 14, 2025" at bounding box center [290, 181] width 101 height 8
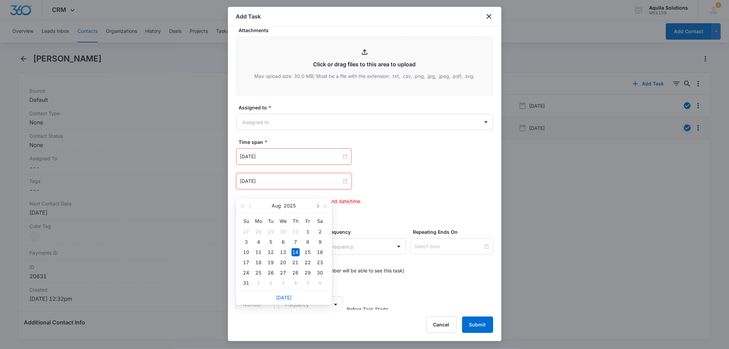
click at [319, 206] on span "button" at bounding box center [317, 206] width 3 height 3
type input "[DATE]"
click at [258, 262] on div "22" at bounding box center [259, 262] width 8 height 8
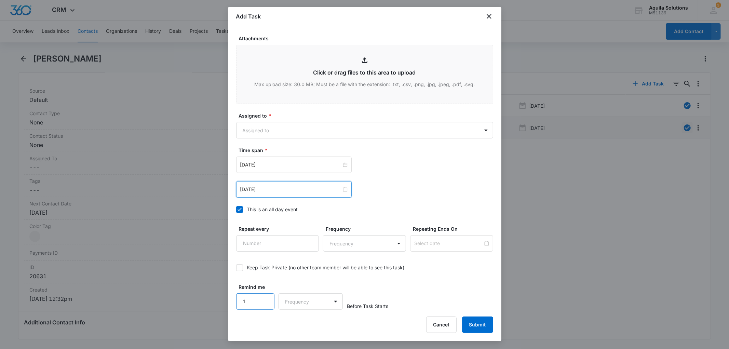
type input "1"
click at [262, 301] on input "1" at bounding box center [255, 301] width 39 height 16
click at [313, 299] on body "CRM Apps Reputation Websites Forms CRM Email Social Payments POS Content Ads In…" at bounding box center [364, 174] width 729 height 349
click at [302, 322] on div "Days" at bounding box center [308, 325] width 45 height 7
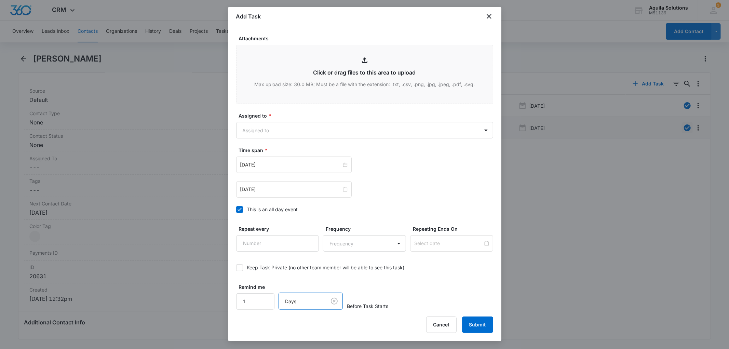
click at [356, 285] on div "Remind me 1 option Days, selected. Days Before Task Starts" at bounding box center [364, 296] width 257 height 26
click at [471, 323] on button "Submit" at bounding box center [477, 325] width 31 height 16
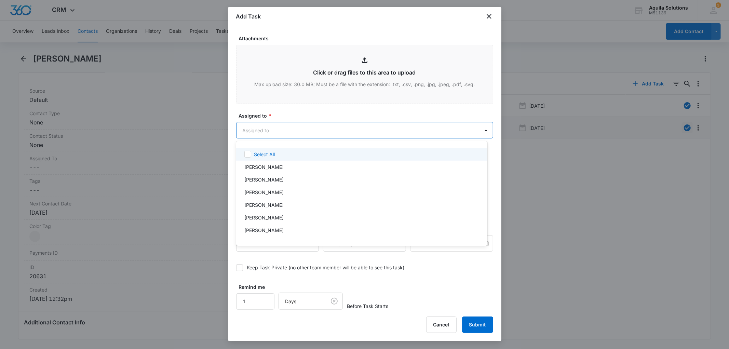
click at [273, 131] on body "CRM Apps Reputation Websites Forms CRM Email Social Payments POS Content Ads In…" at bounding box center [364, 174] width 729 height 349
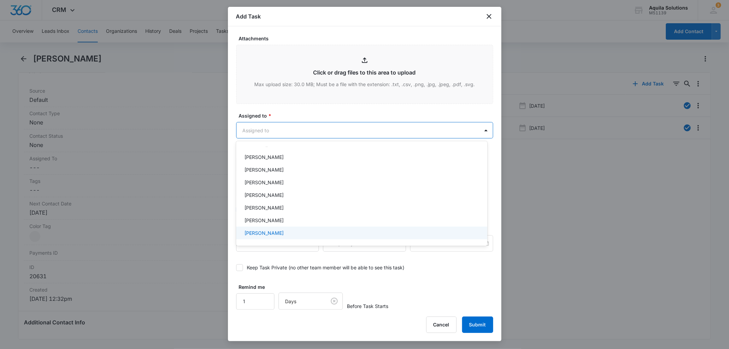
click at [267, 233] on p "[PERSON_NAME]" at bounding box center [263, 232] width 39 height 7
click at [483, 323] on div at bounding box center [364, 174] width 729 height 349
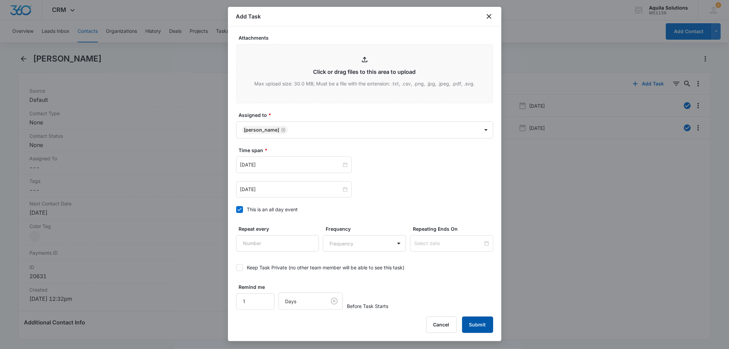
click at [480, 324] on button "Submit" at bounding box center [477, 325] width 31 height 16
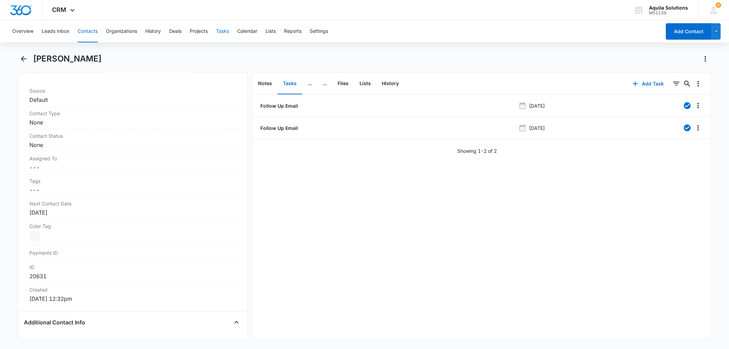
click at [223, 32] on button "Tasks" at bounding box center [222, 32] width 13 height 22
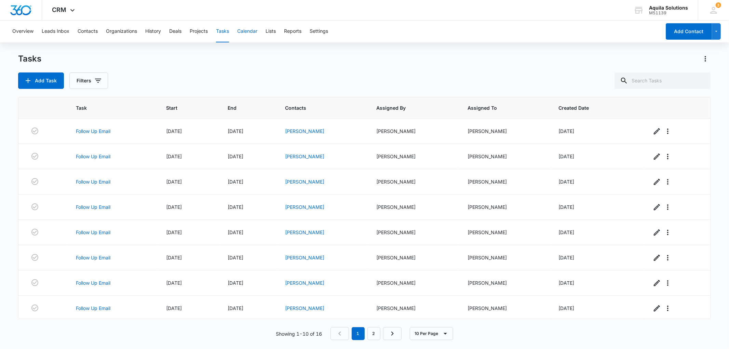
click at [244, 33] on button "Calendar" at bounding box center [247, 32] width 20 height 22
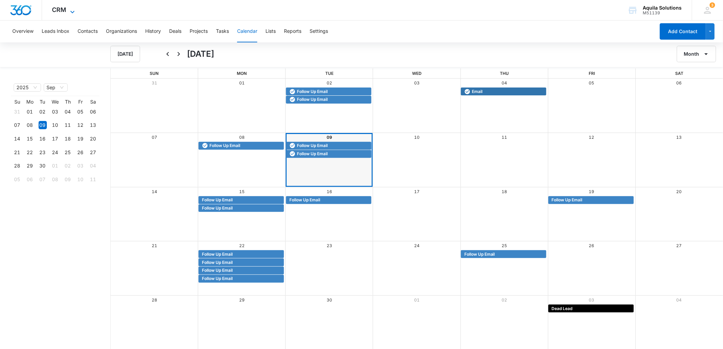
click at [62, 11] on span "CRM" at bounding box center [59, 9] width 14 height 7
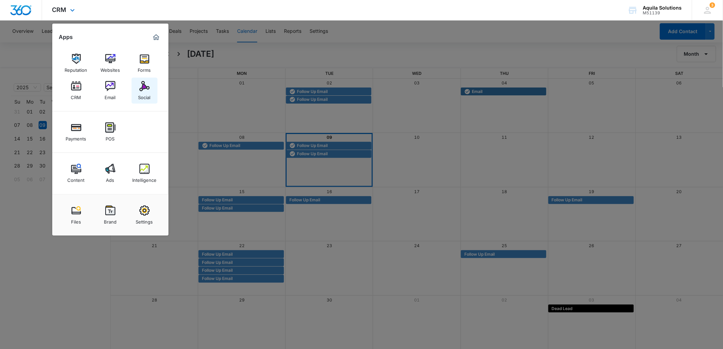
click at [144, 88] on img at bounding box center [144, 86] width 10 height 10
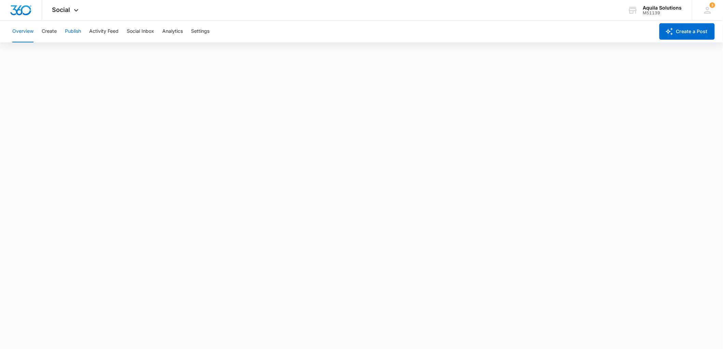
click at [71, 31] on button "Publish" at bounding box center [73, 32] width 16 height 22
click at [56, 51] on button "Schedules" at bounding box center [52, 52] width 23 height 19
click at [49, 51] on button "Schedules" at bounding box center [52, 52] width 23 height 19
click at [24, 53] on button "Calendar" at bounding box center [22, 52] width 20 height 19
click at [21, 36] on button "Overview" at bounding box center [22, 32] width 21 height 22
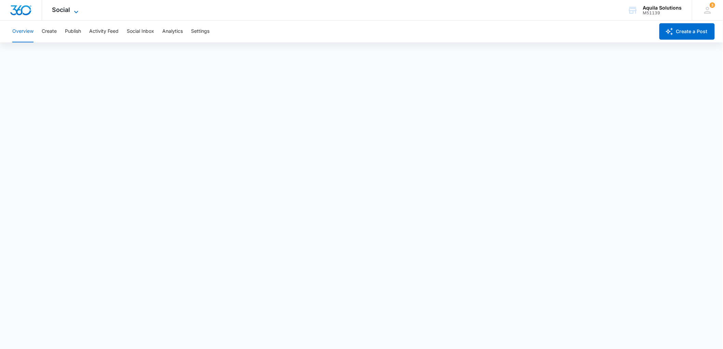
click at [60, 11] on span "Social" at bounding box center [61, 9] width 18 height 7
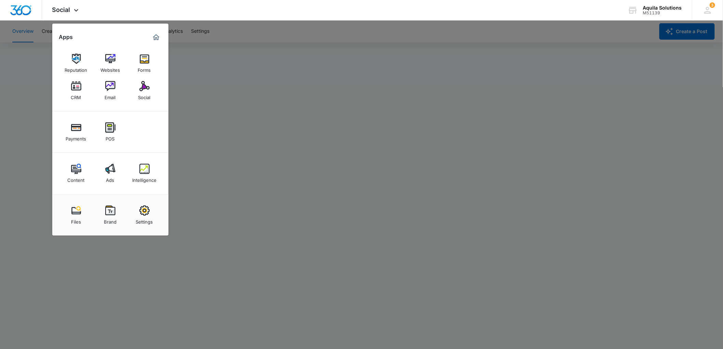
click at [217, 34] on div at bounding box center [361, 174] width 723 height 349
